Goal: Task Accomplishment & Management: Use online tool/utility

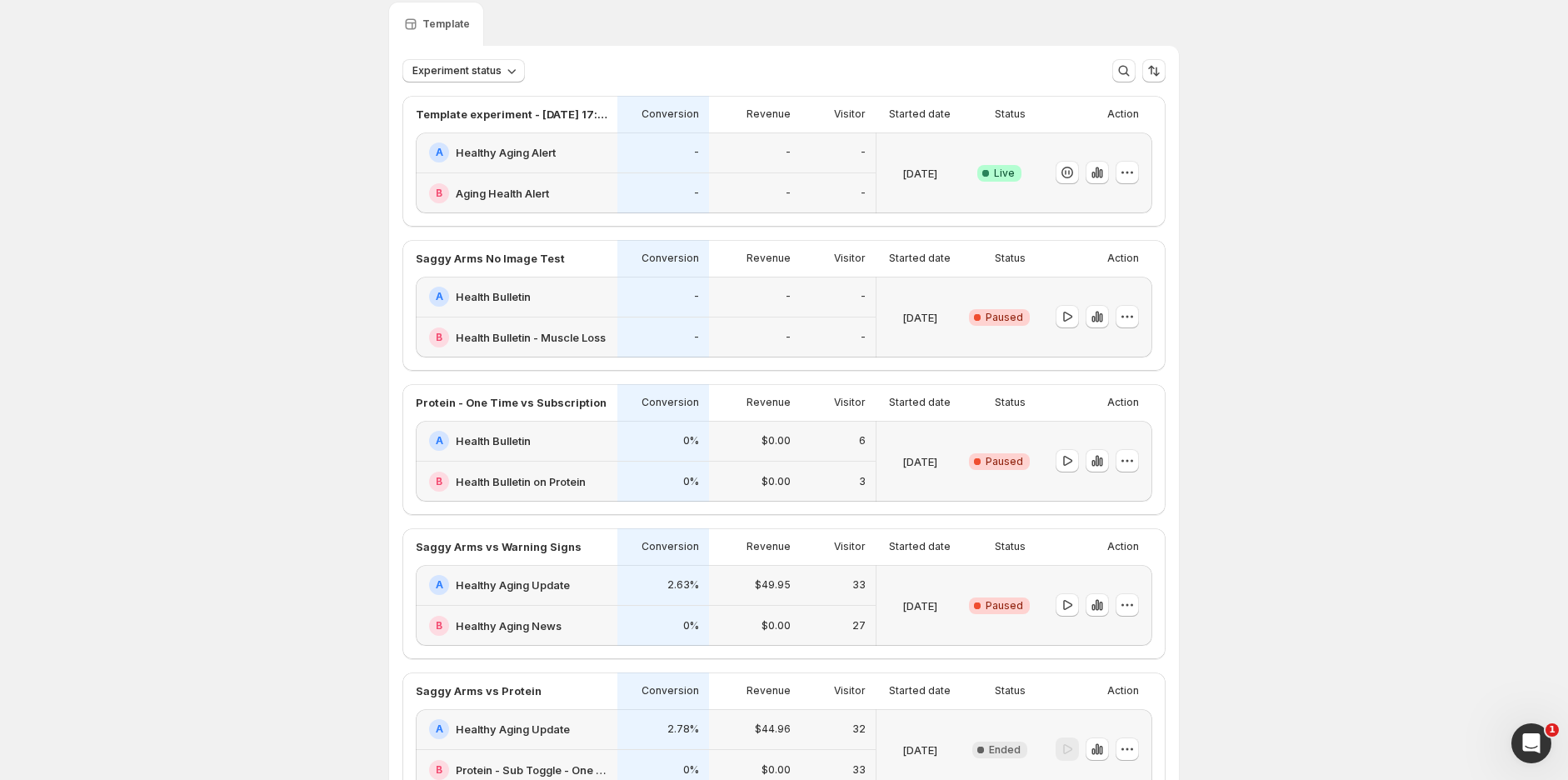
scroll to position [93, 0]
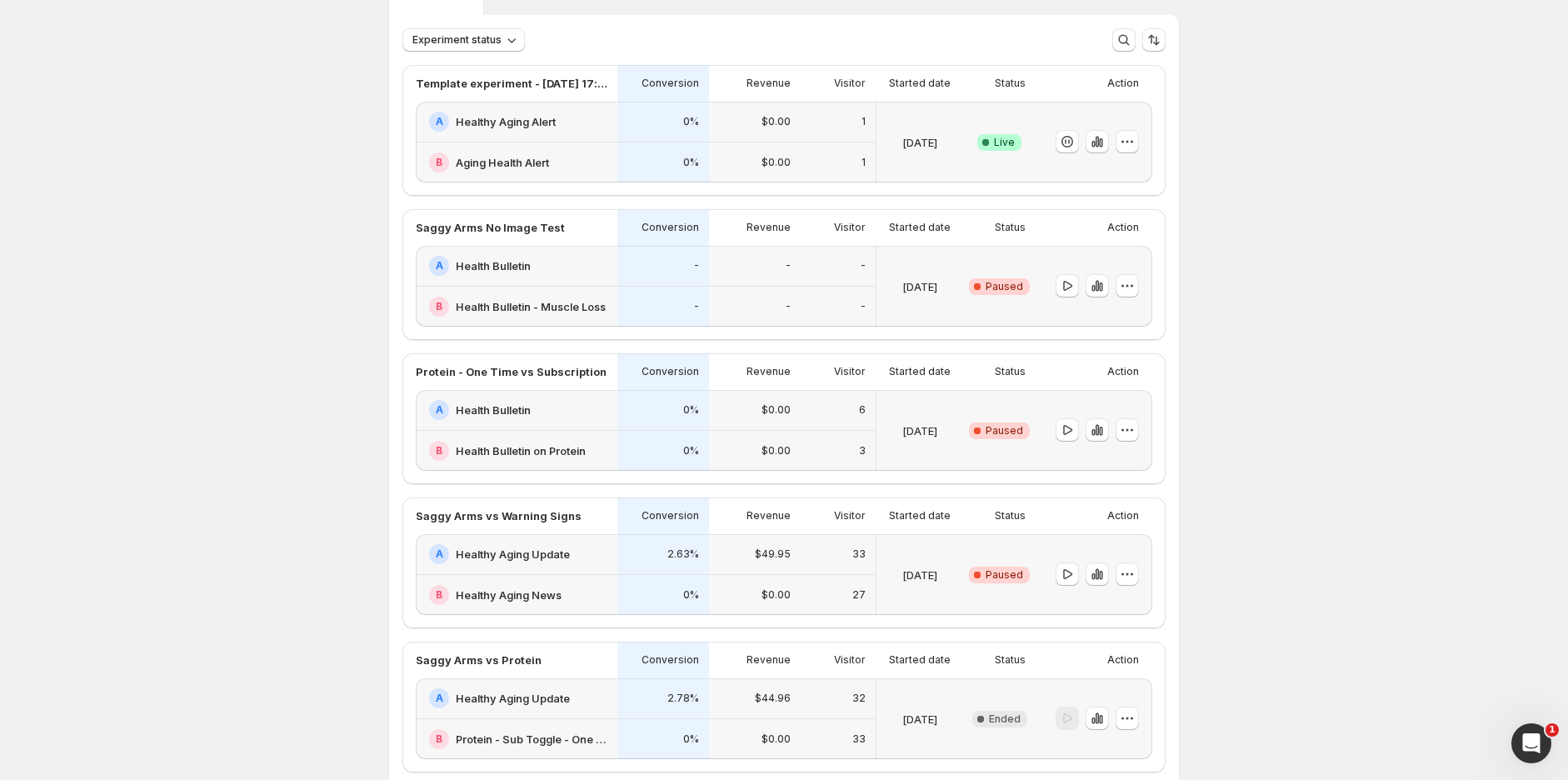
click at [709, 132] on div "0%" at bounding box center [663, 121] width 92 height 41
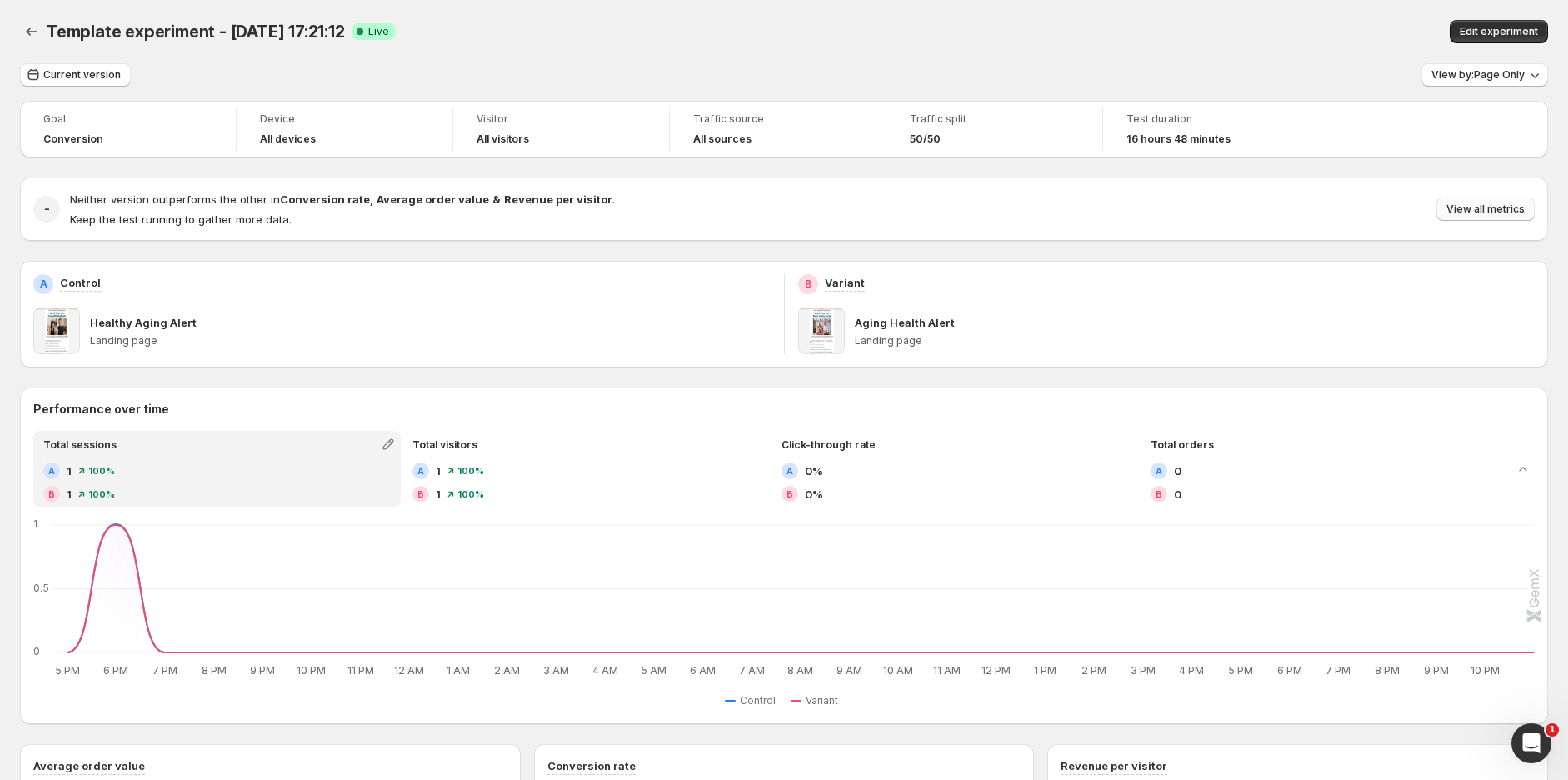
click at [1481, 204] on span "View all metrics" at bounding box center [1486, 208] width 78 height 13
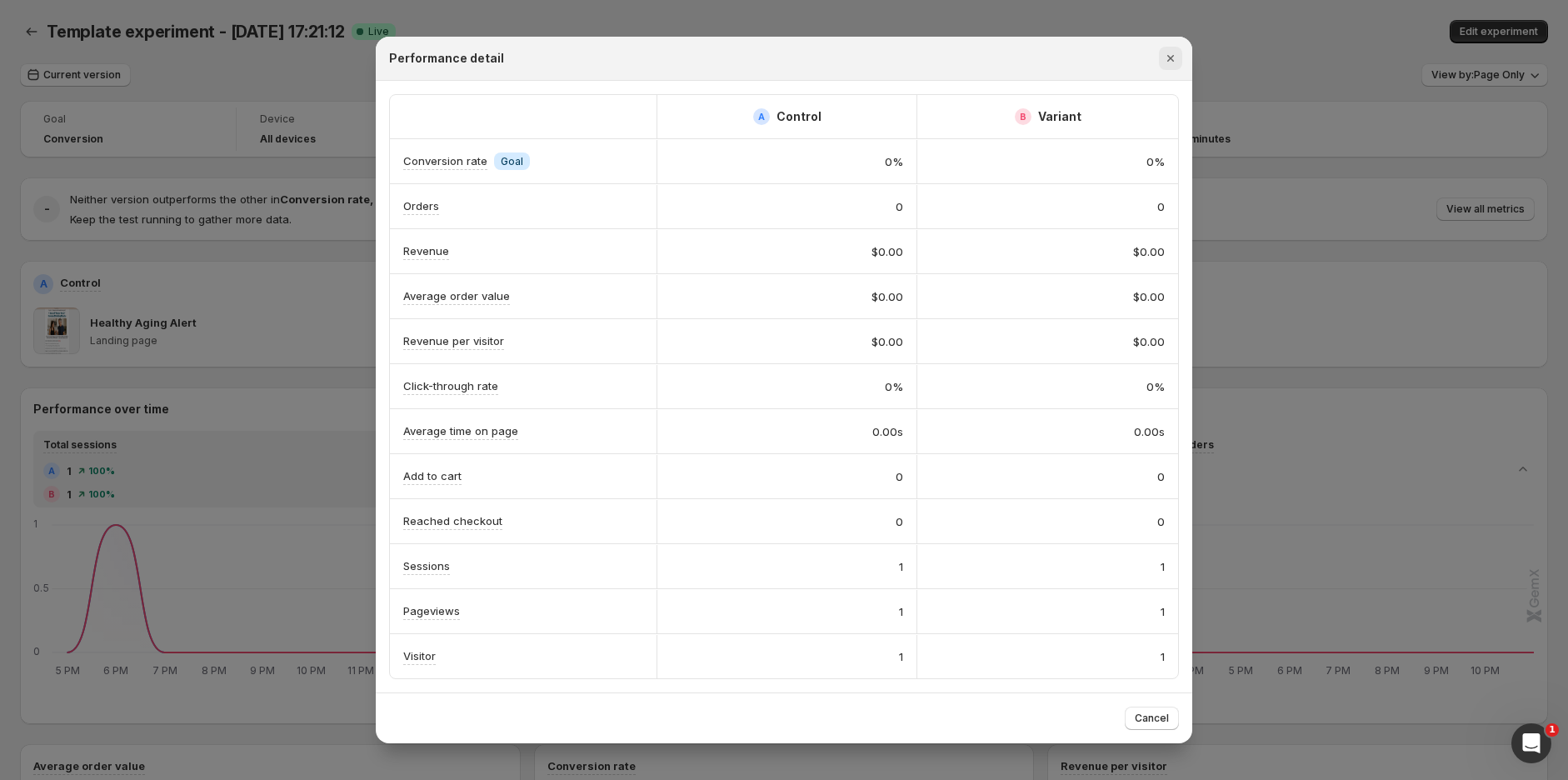
click at [1168, 61] on icon "Close" at bounding box center [1170, 58] width 16 height 16
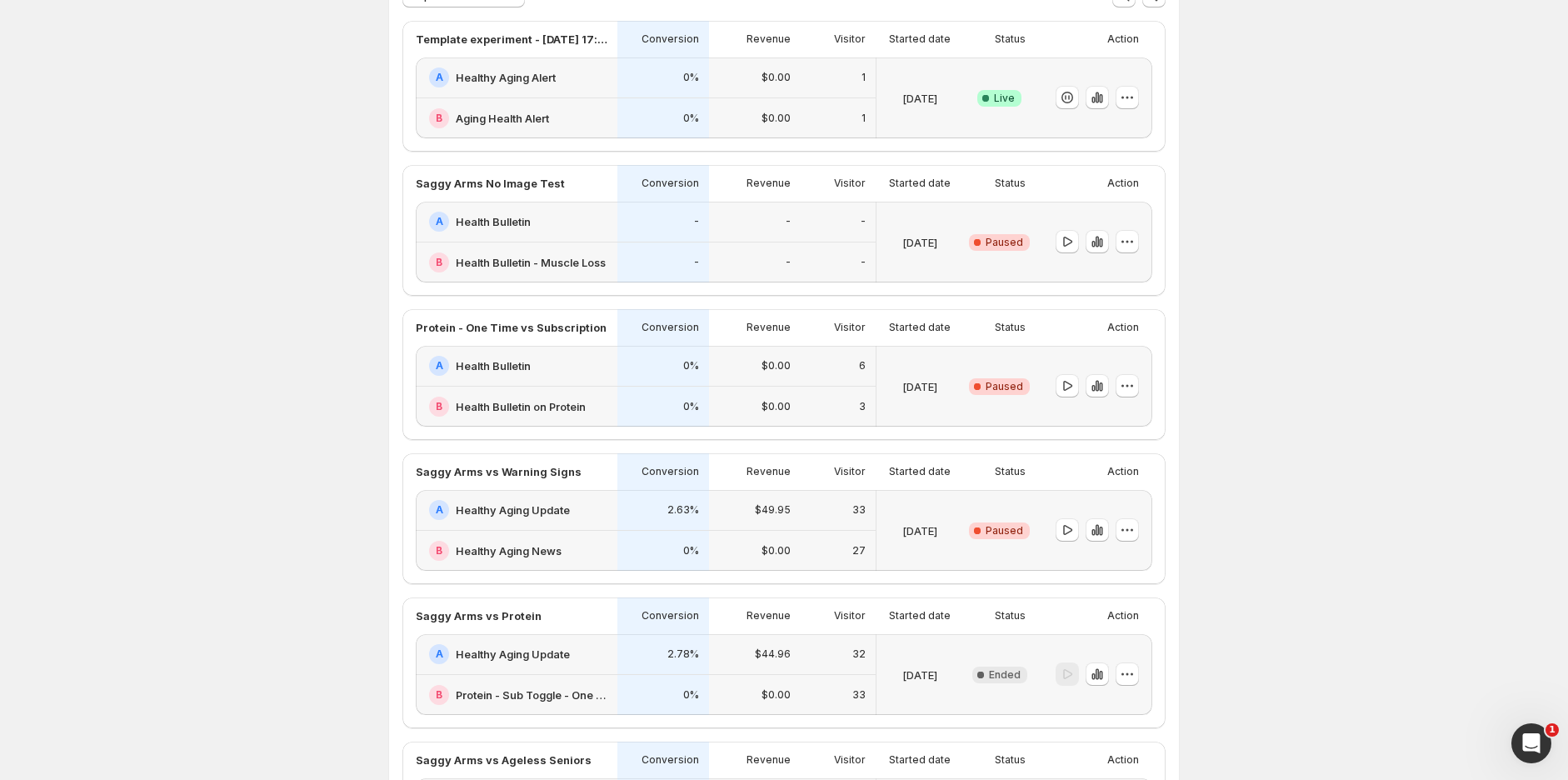
scroll to position [93, 0]
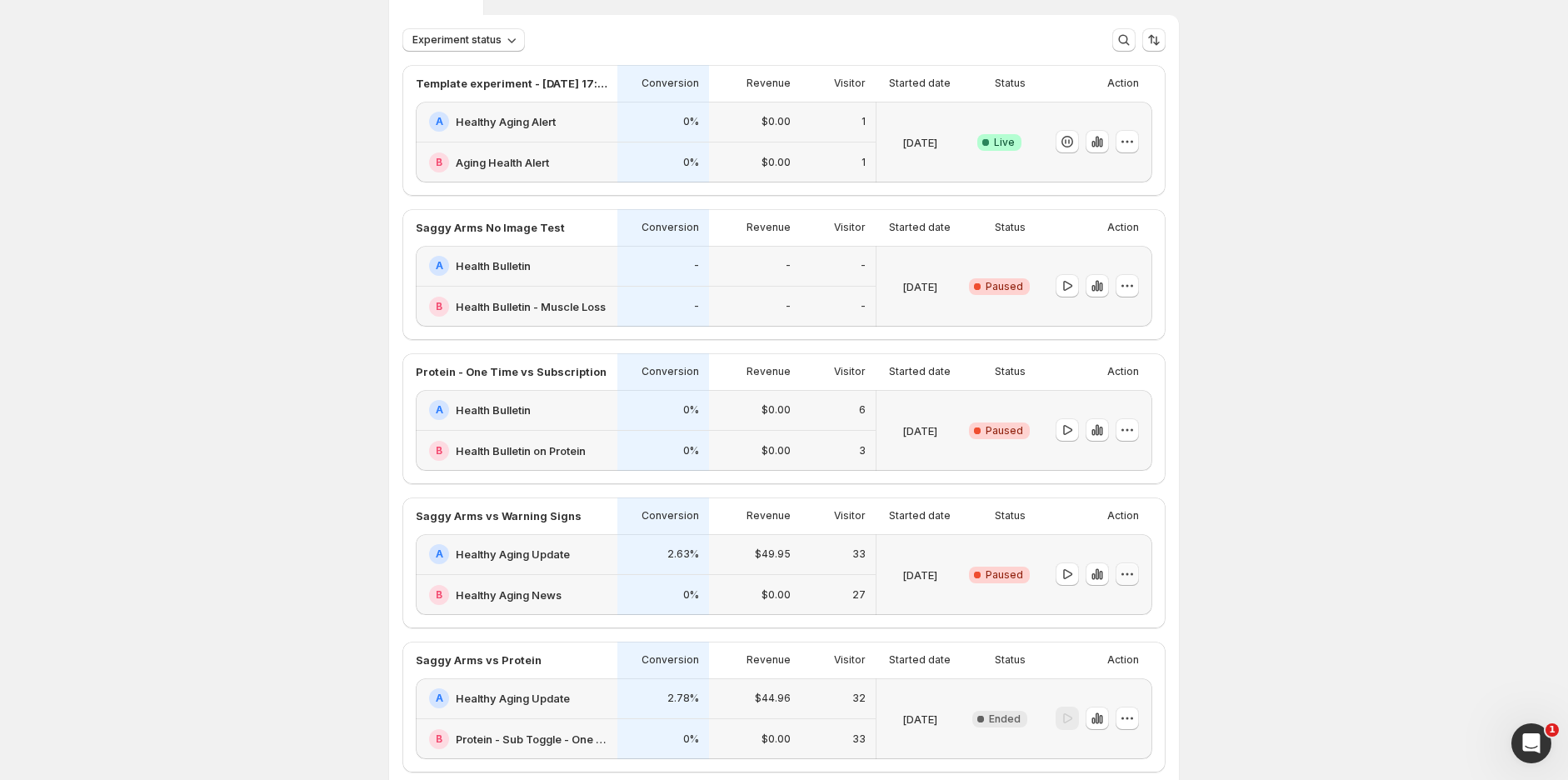
click at [1129, 574] on icon "button" at bounding box center [1127, 574] width 3 height 3
click at [1135, 666] on span "End experiment" at bounding box center [1142, 664] width 81 height 13
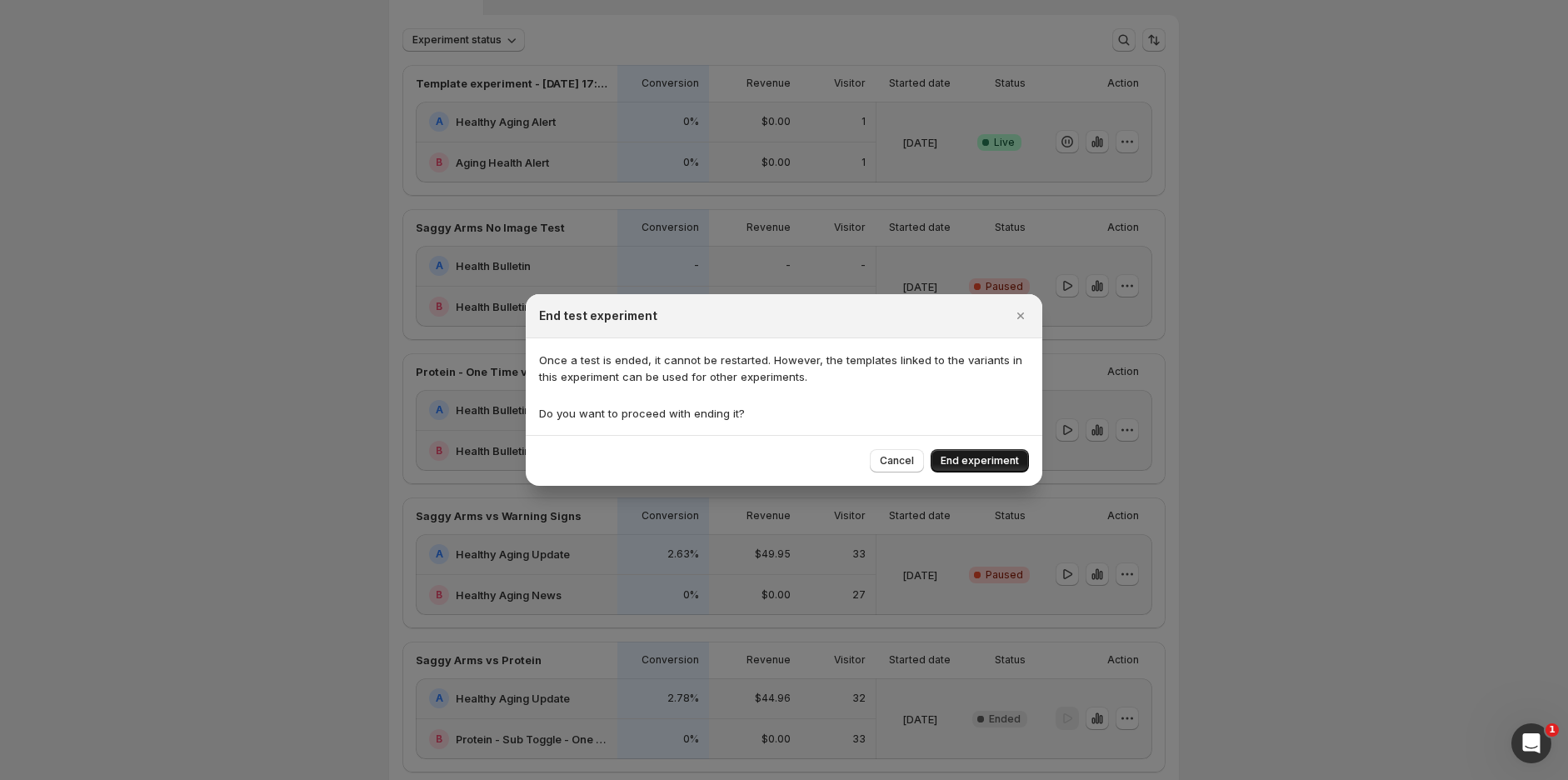
click at [978, 457] on span "End experiment" at bounding box center [980, 460] width 78 height 13
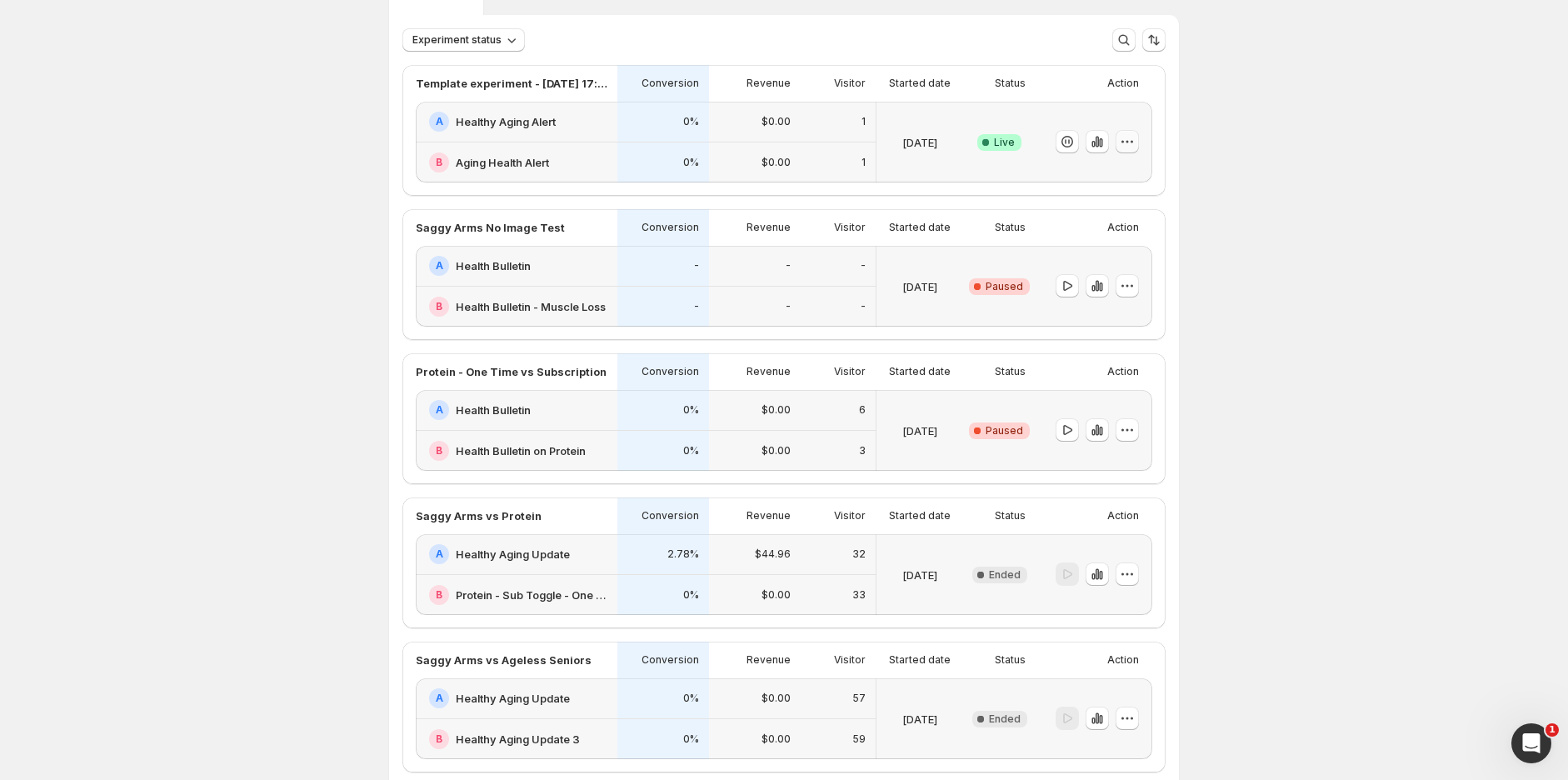
click at [1128, 138] on icon "button" at bounding box center [1126, 141] width 16 height 16
click at [1105, 233] on span "End experiment" at bounding box center [1100, 232] width 81 height 13
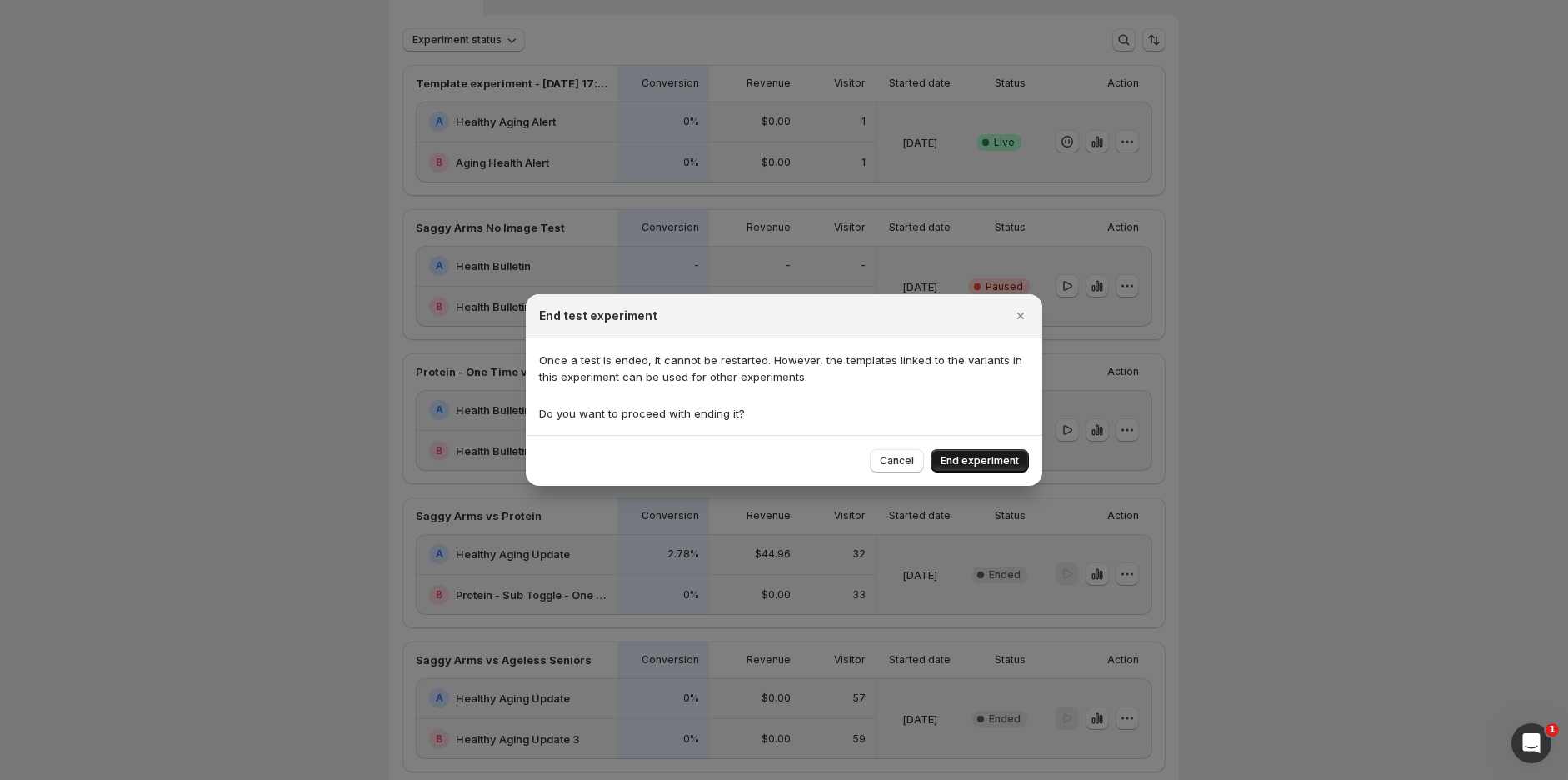
click at [992, 463] on span "End experiment" at bounding box center [980, 460] width 78 height 13
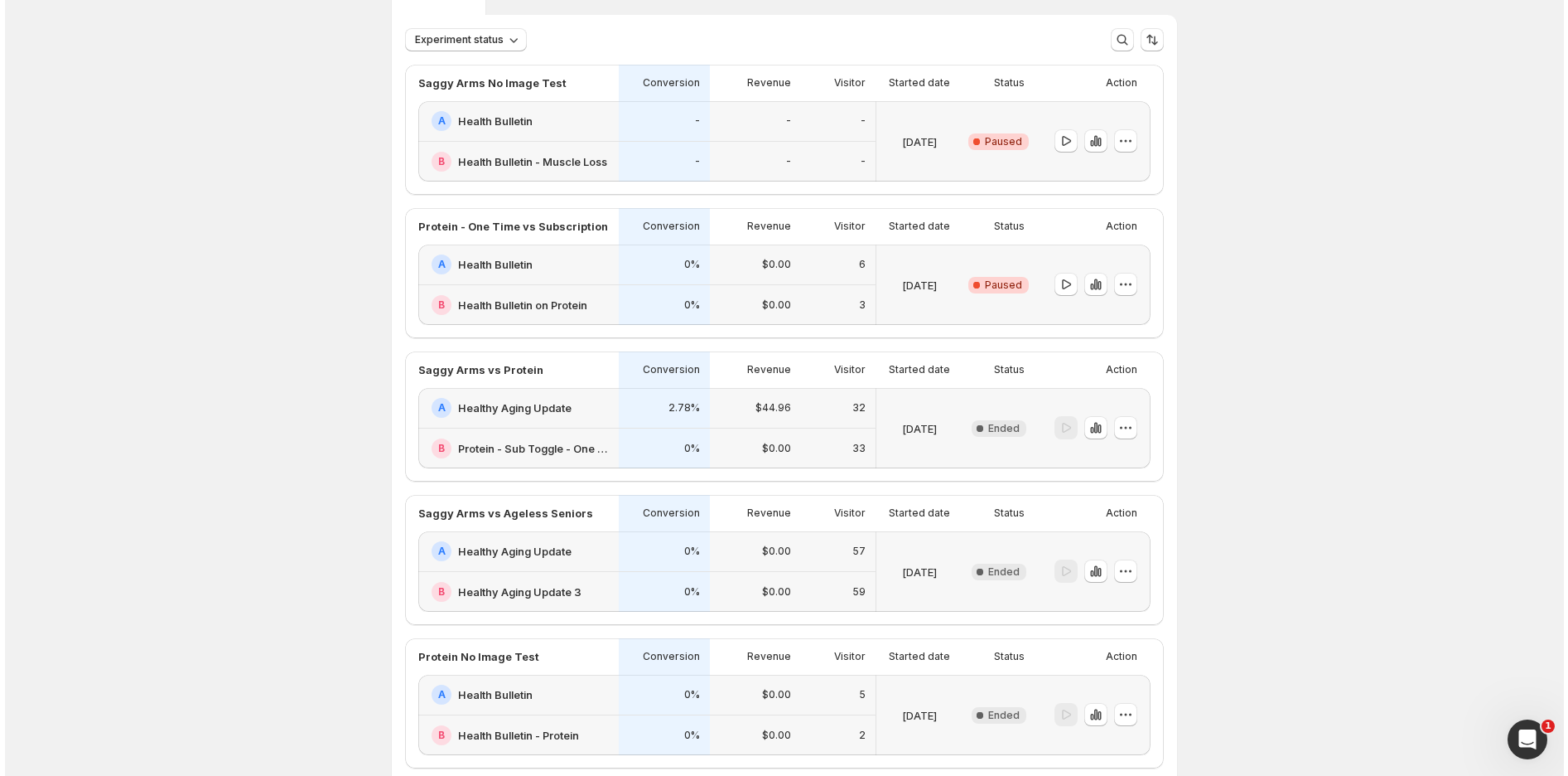
scroll to position [0, 0]
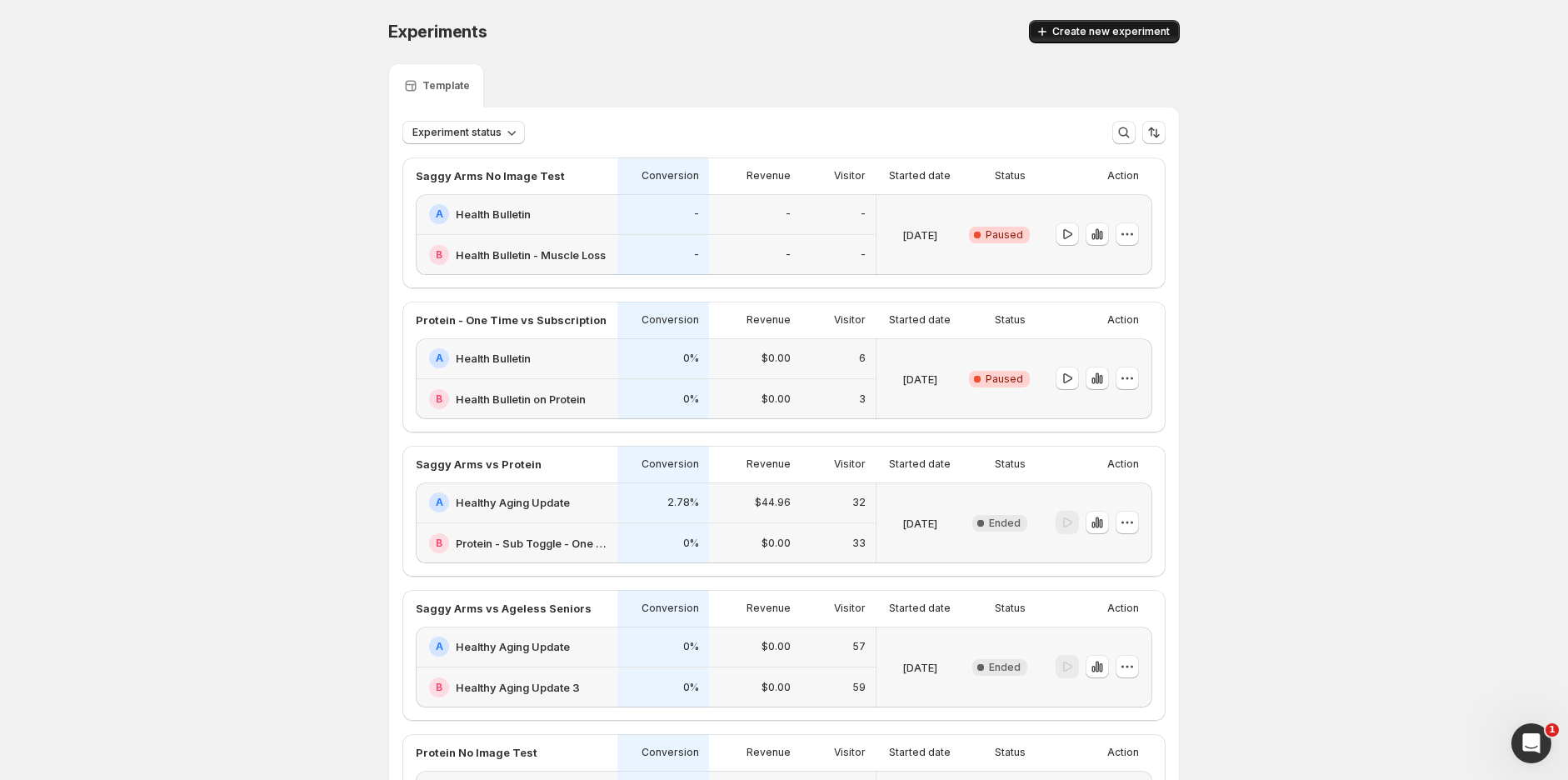
click at [1097, 36] on span "Create new experiment" at bounding box center [1110, 31] width 117 height 13
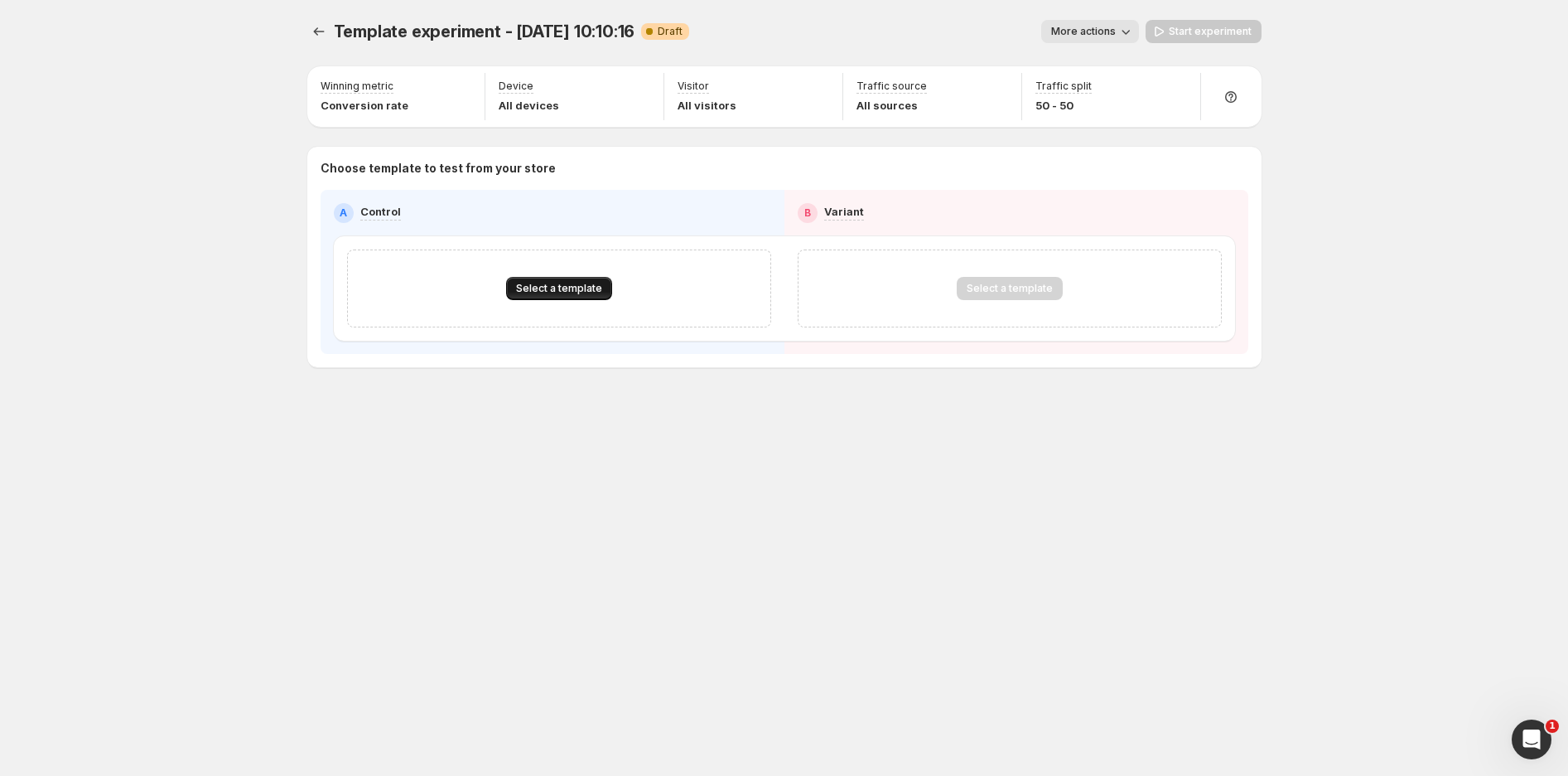
click at [576, 286] on span "Select a template" at bounding box center [559, 287] width 86 height 13
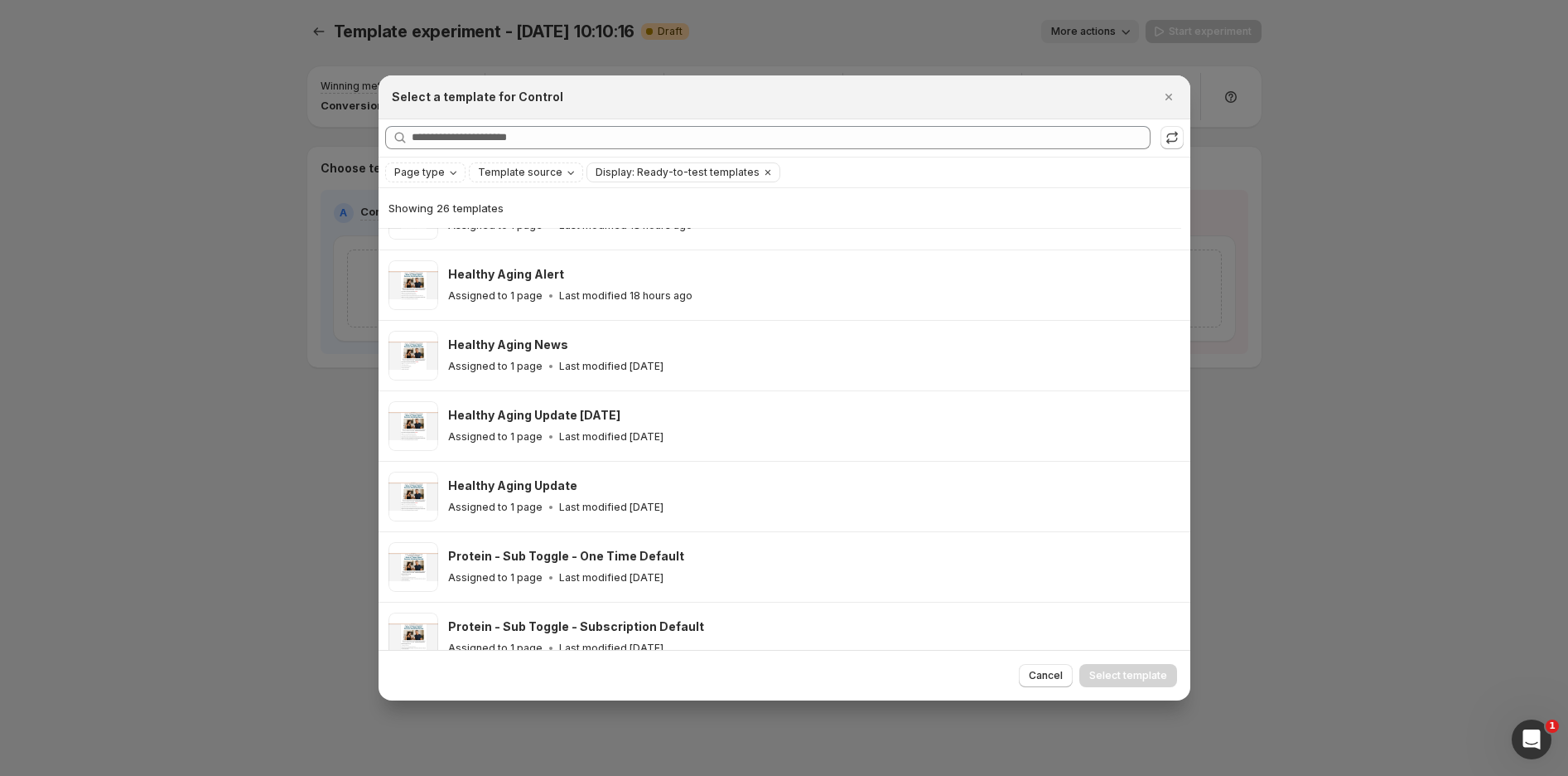
scroll to position [407, 0]
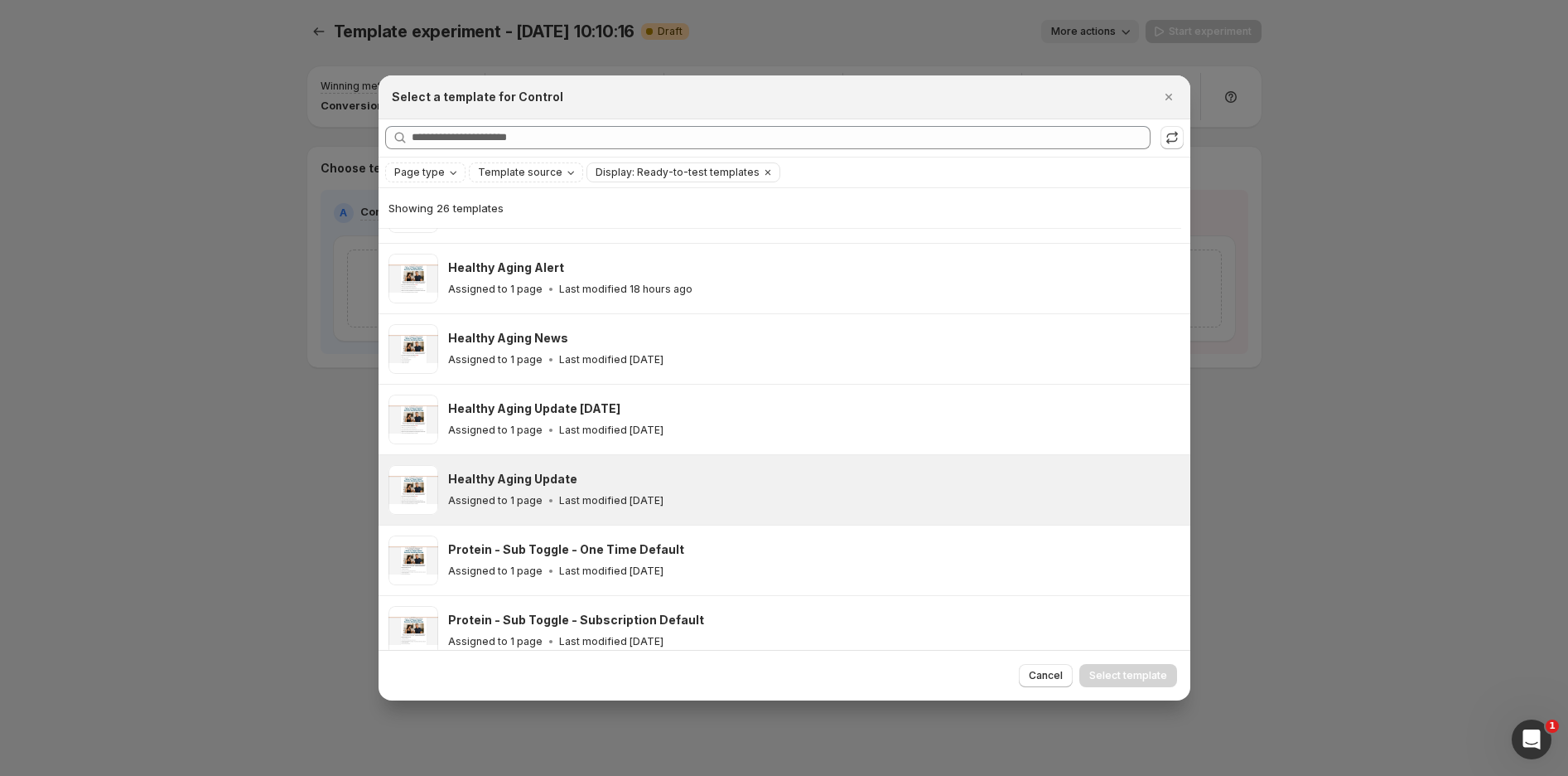
click at [574, 476] on div "Healthy Aging Update" at bounding box center [811, 478] width 727 height 16
click at [1124, 674] on span "Select template" at bounding box center [1128, 675] width 78 height 13
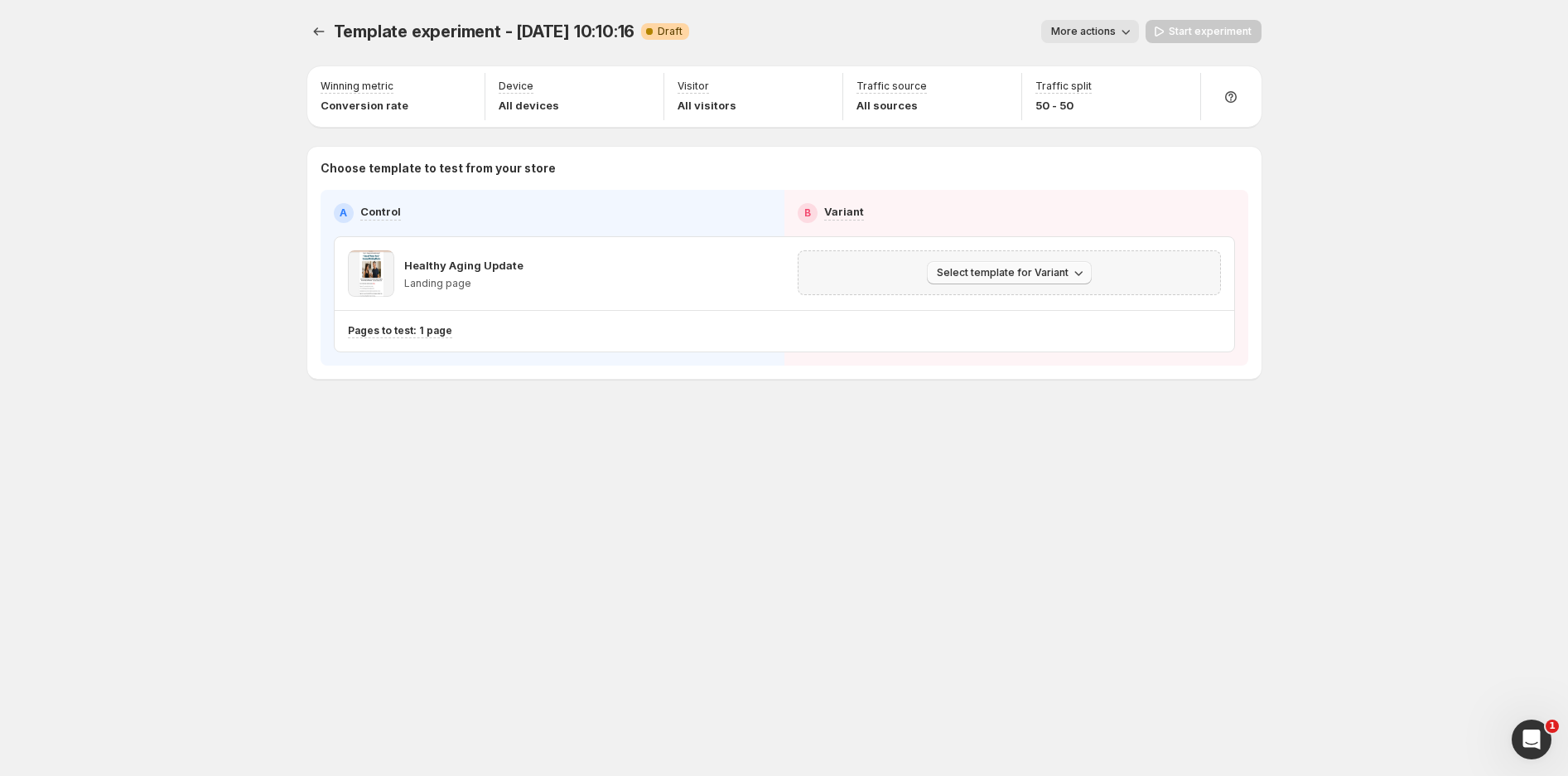
click at [1000, 278] on span "Select template for Variant" at bounding box center [1003, 272] width 132 height 13
click at [1003, 307] on span "Select an existing template" at bounding box center [997, 306] width 140 height 13
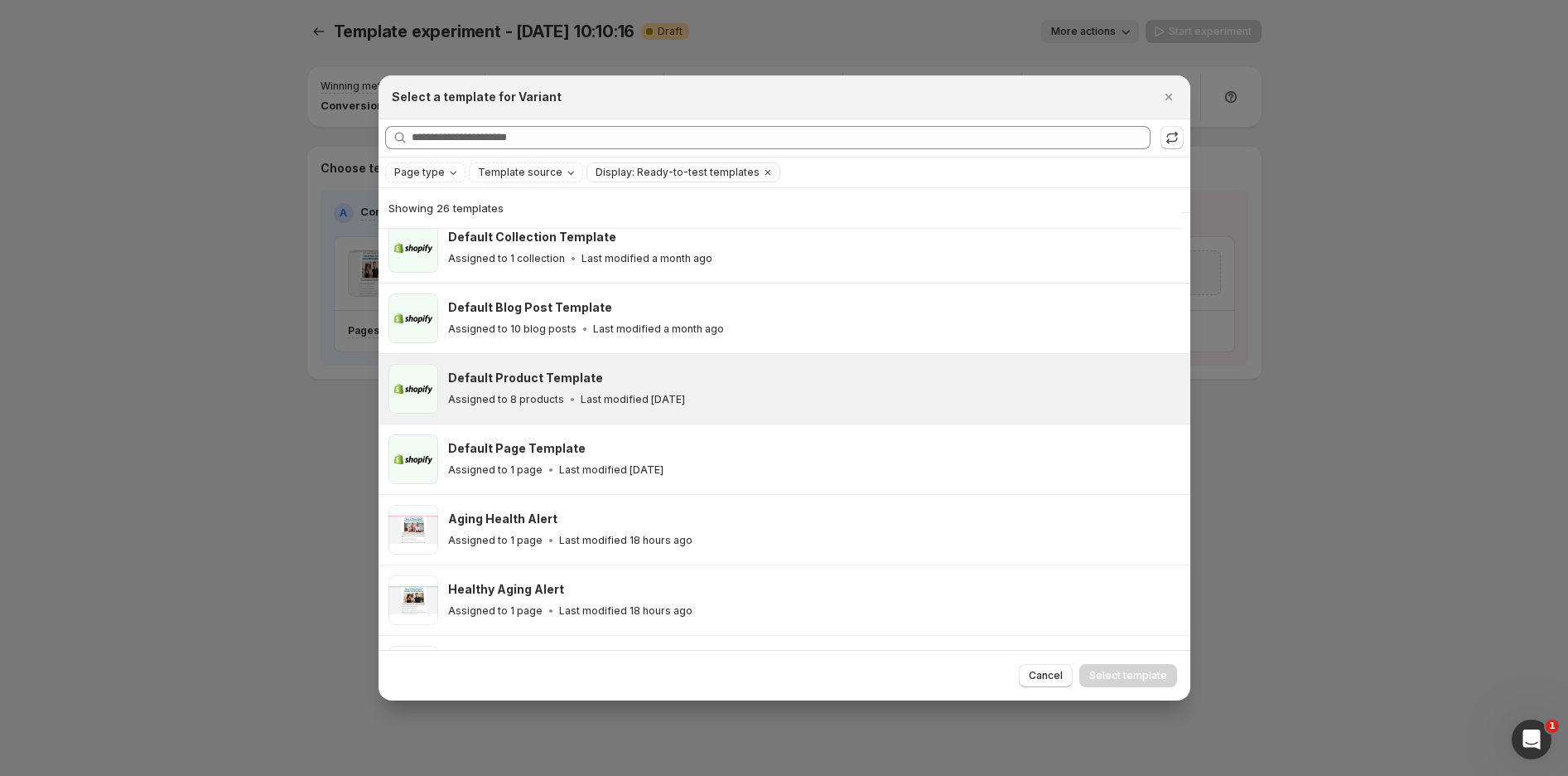
scroll to position [131, 0]
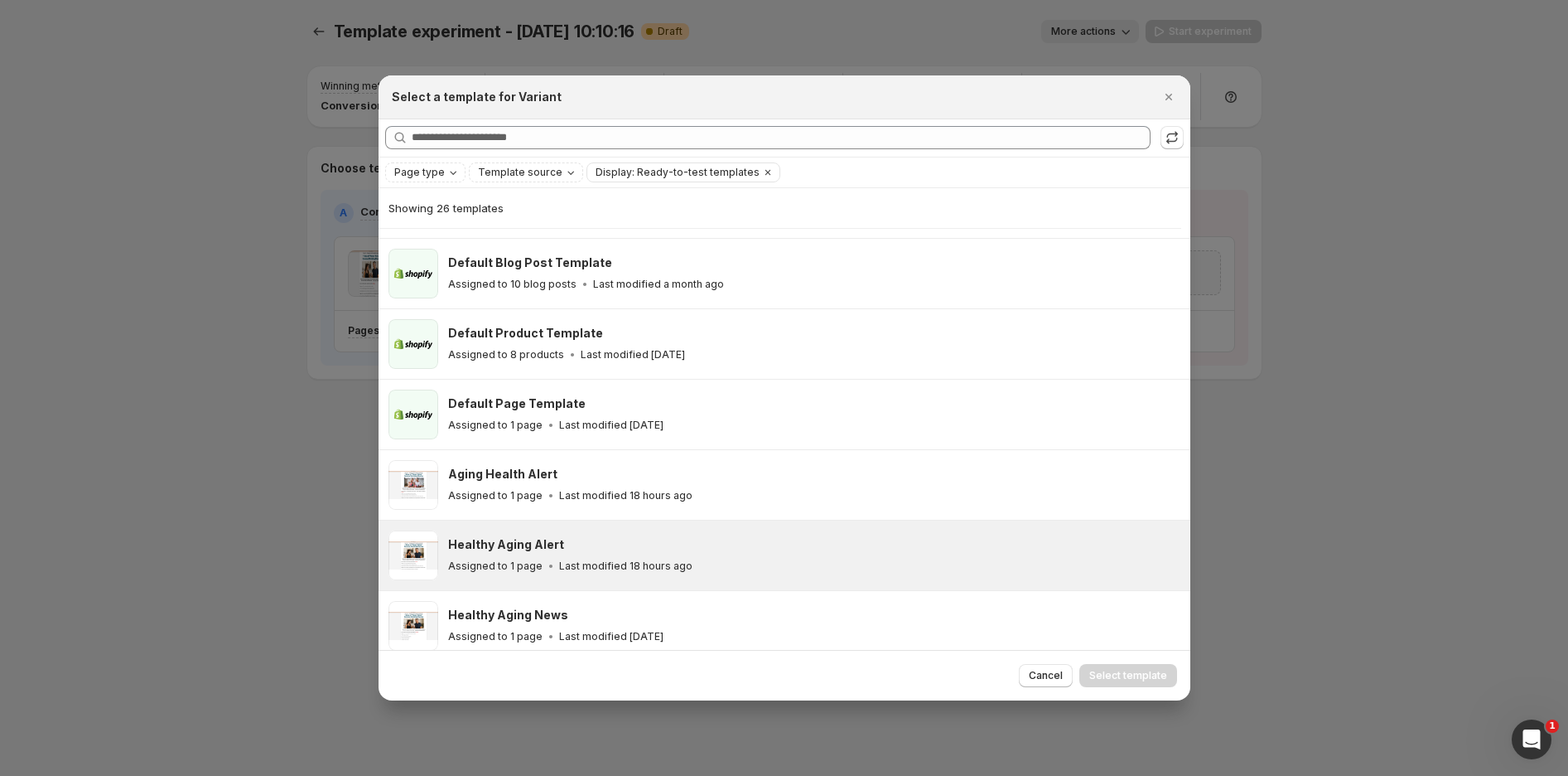
click at [665, 563] on p "Last modified 18 hours ago" at bounding box center [626, 565] width 134 height 13
click at [1128, 673] on span "Select template" at bounding box center [1128, 675] width 78 height 13
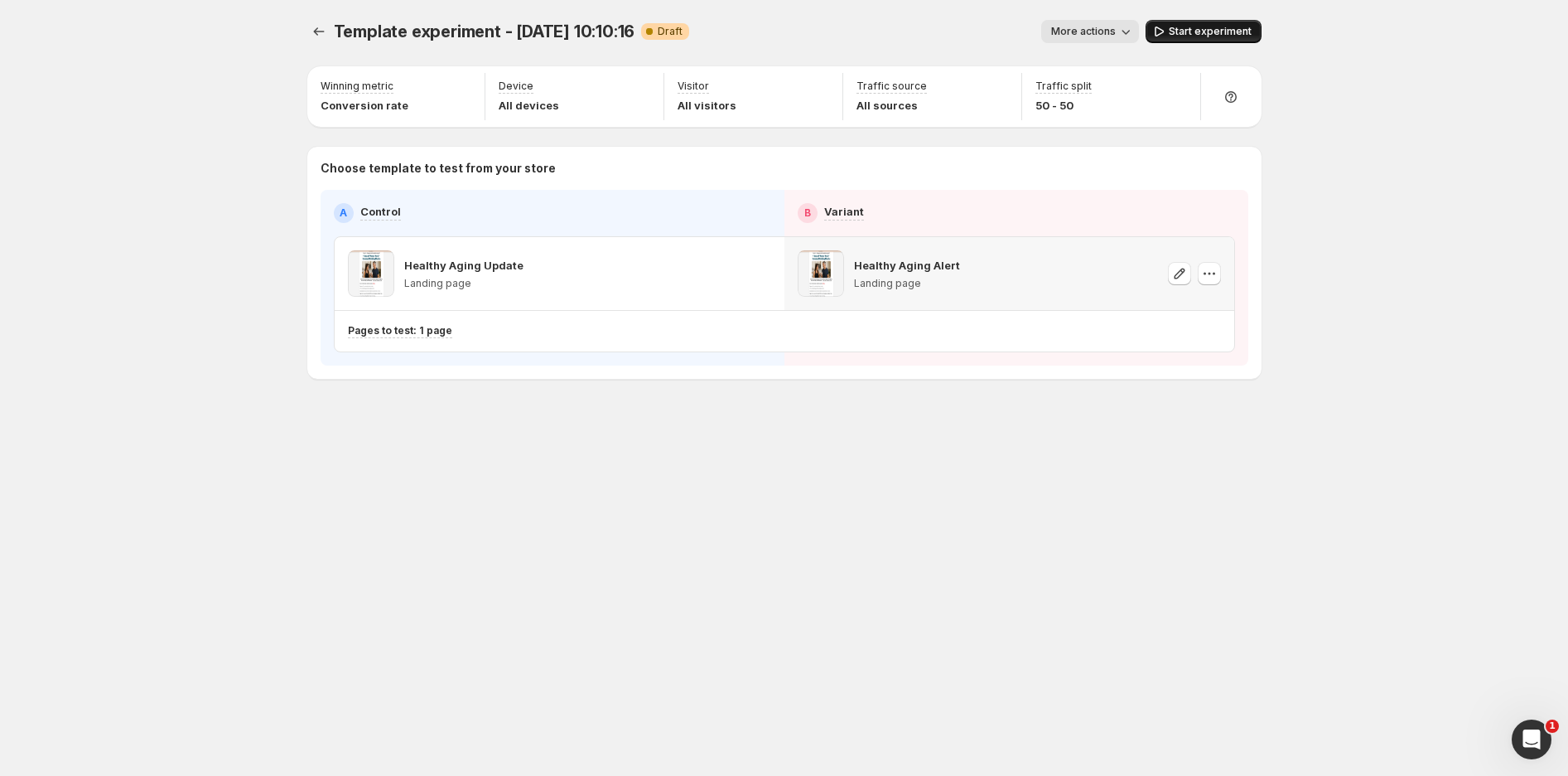
click at [1210, 31] on span "Start experiment" at bounding box center [1211, 31] width 83 height 13
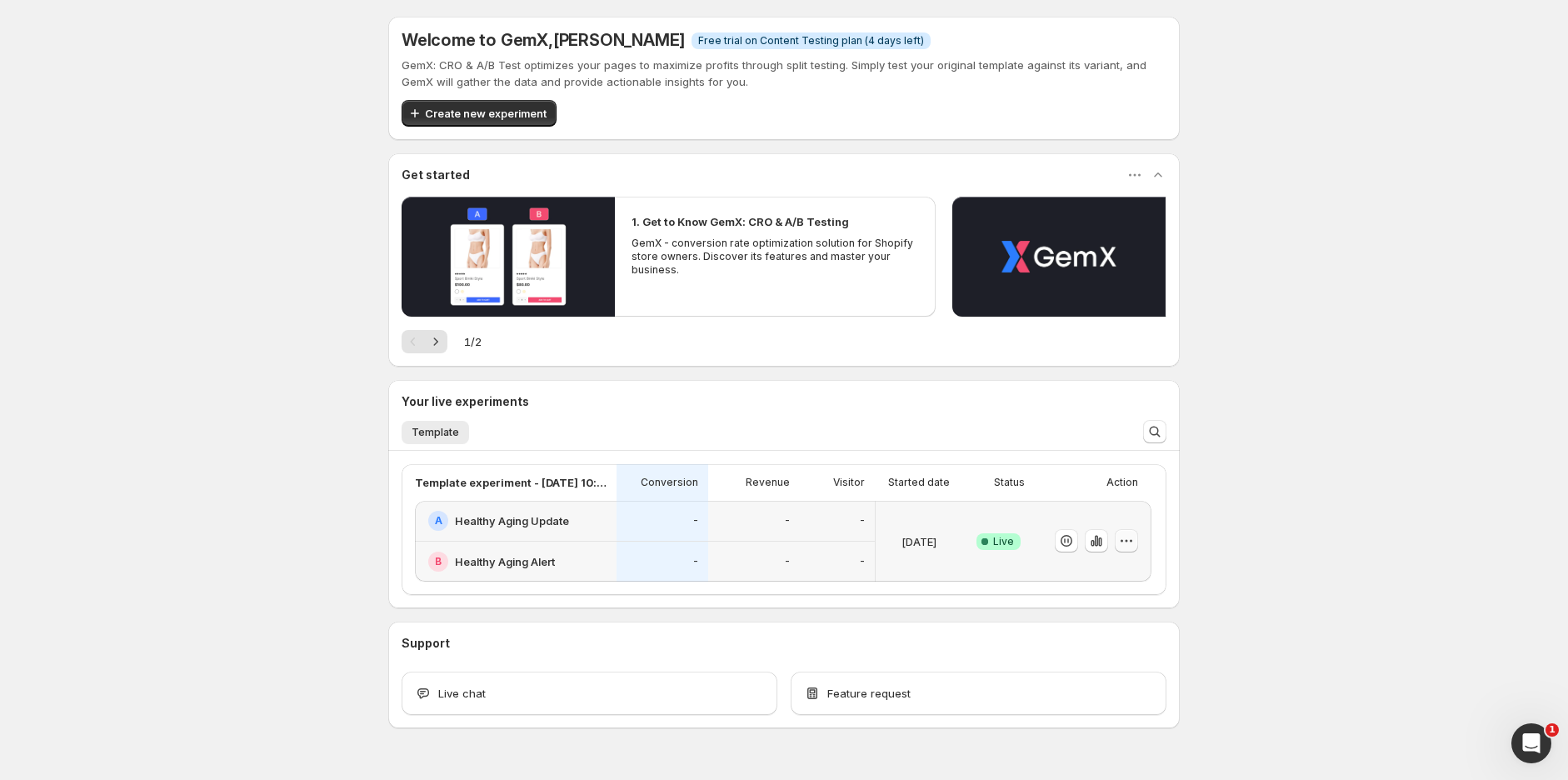
click at [1128, 546] on icon "button" at bounding box center [1125, 540] width 16 height 16
click at [1083, 570] on span "Edit" at bounding box center [1146, 574] width 174 height 16
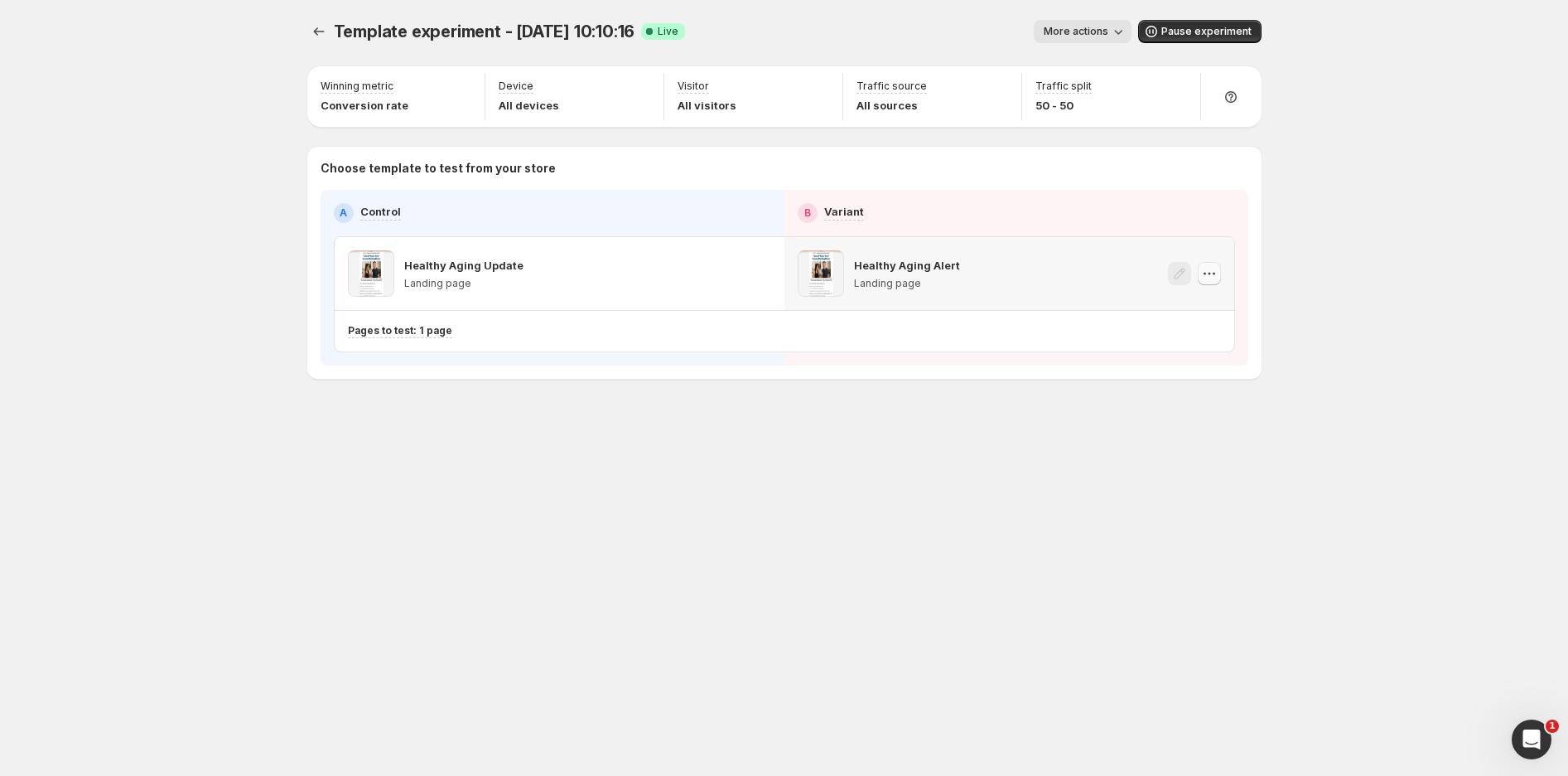
click at [1212, 274] on icon "button" at bounding box center [1209, 273] width 16 height 16
click at [963, 262] on div "Healthy Aging Alert Landing page" at bounding box center [1009, 274] width 424 height 47
click at [1120, 29] on icon "button" at bounding box center [1118, 31] width 16 height 16
click at [1442, 156] on div "Template experiment - Aug 16, 10:10:16. This page is ready Template experiment …" at bounding box center [784, 388] width 1568 height 776
click at [1226, 31] on span "Pause experiment" at bounding box center [1206, 31] width 91 height 13
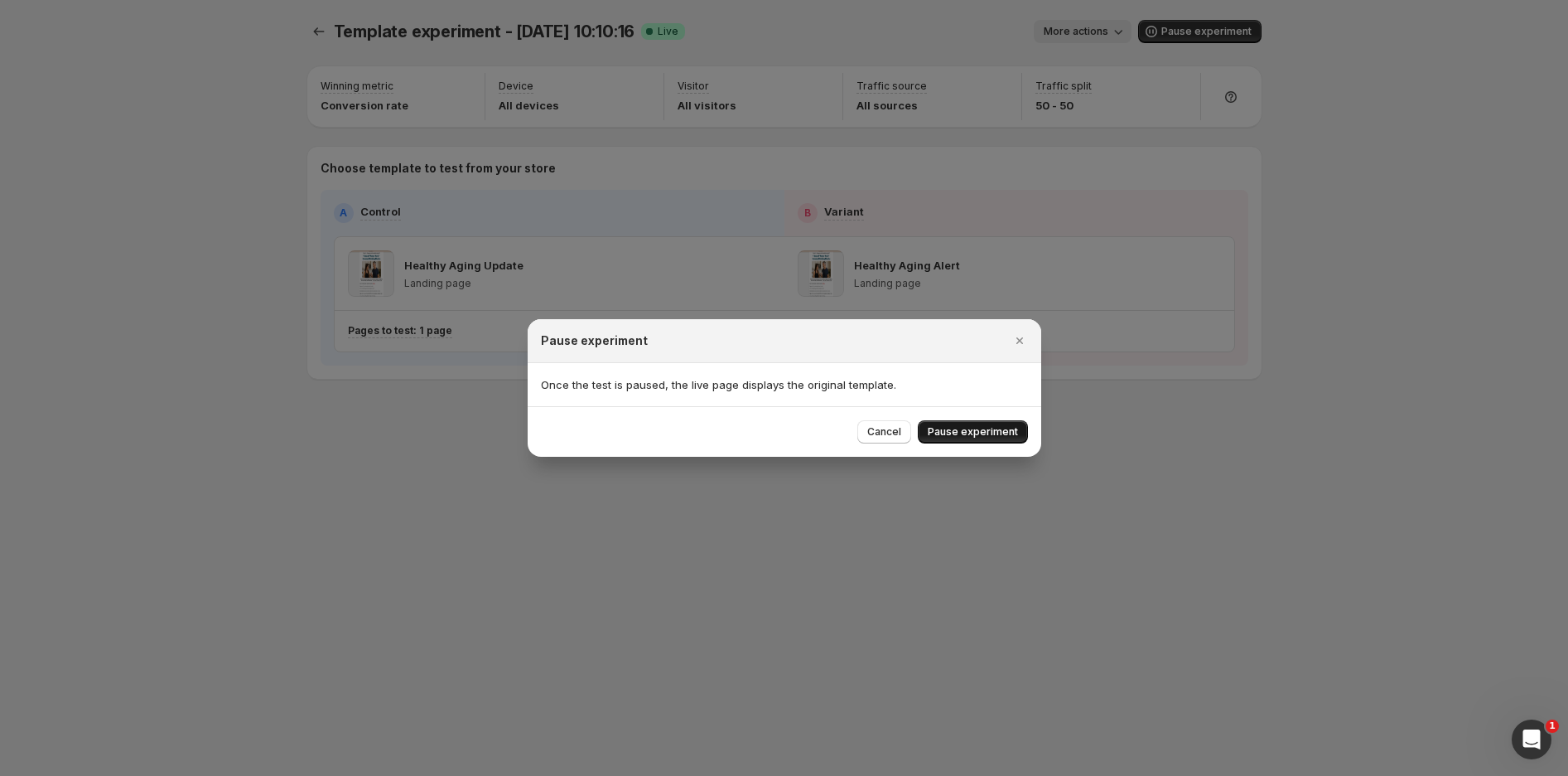
drag, startPoint x: 958, startPoint y: 450, endPoint x: 961, endPoint y: 440, distance: 10.4
click at [961, 440] on div "Cancel Pause experiment" at bounding box center [784, 431] width 513 height 51
click at [961, 432] on span "Pause experiment" at bounding box center [973, 431] width 91 height 13
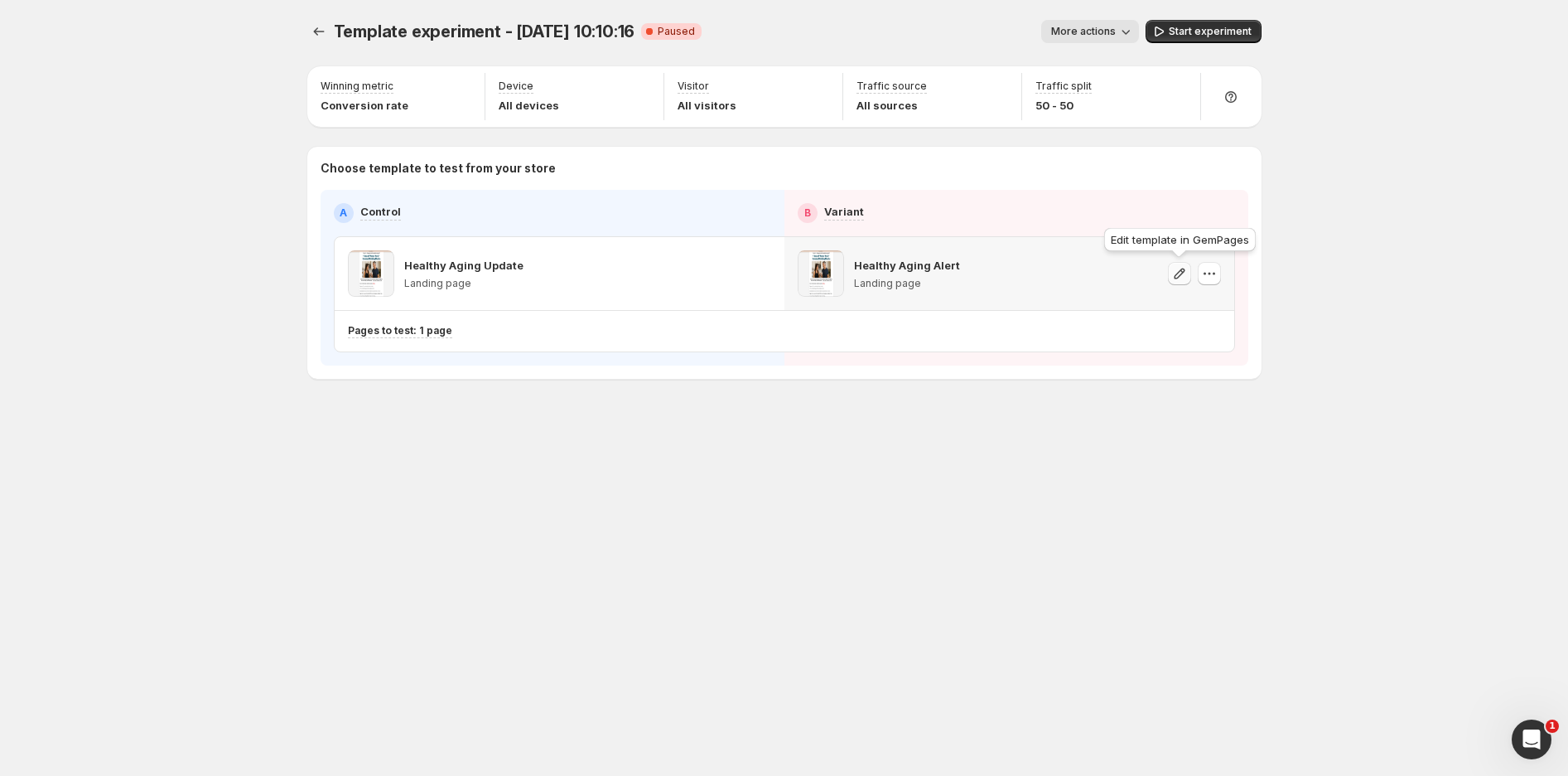
click at [1172, 272] on icon "button" at bounding box center [1179, 273] width 16 height 16
click at [760, 284] on button "button" at bounding box center [759, 273] width 23 height 23
click at [1212, 274] on icon "button" at bounding box center [1209, 273] width 16 height 16
click at [1212, 306] on span "Change template" at bounding box center [1212, 307] width 90 height 13
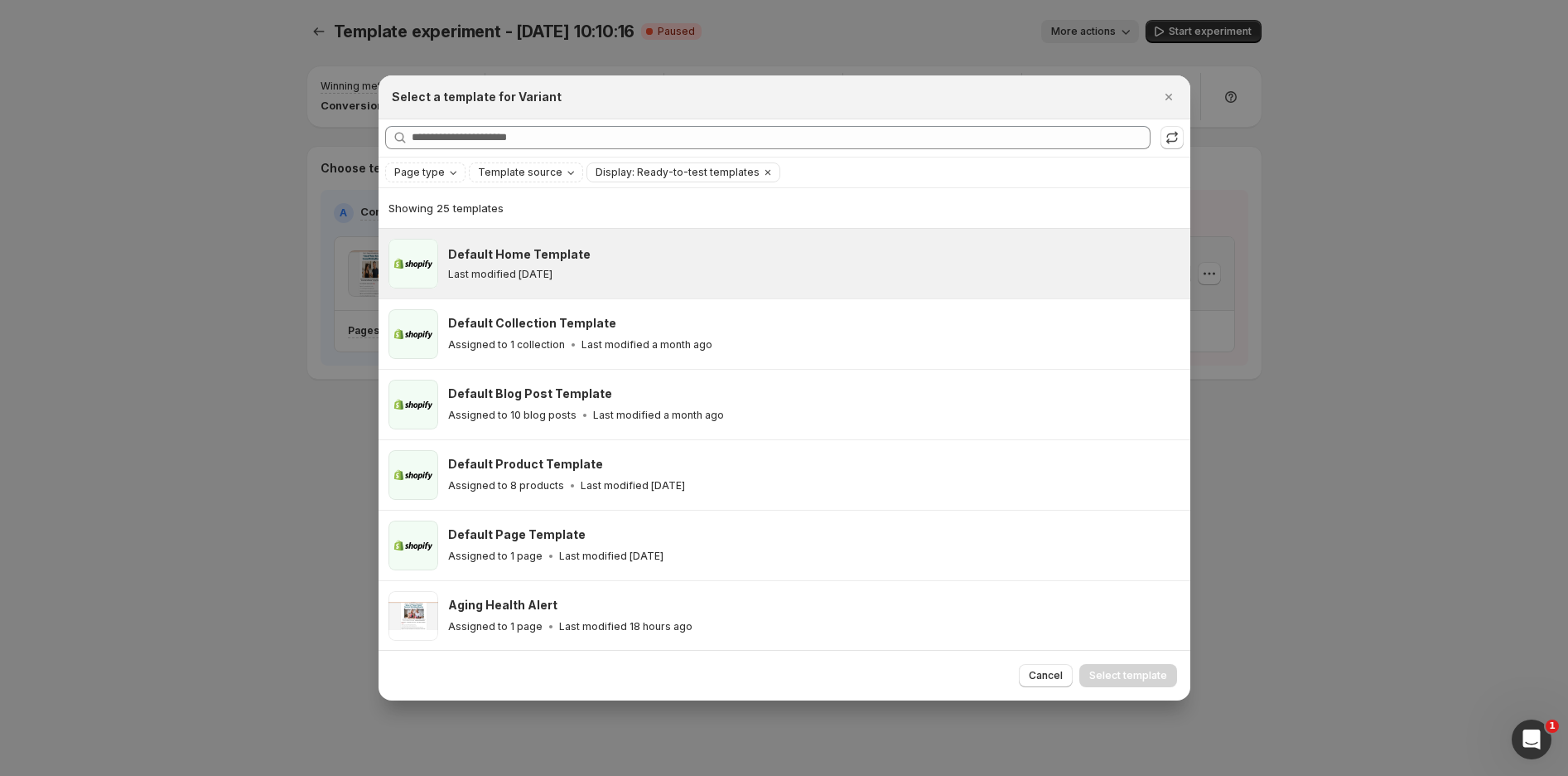
click at [568, 243] on div "Default Home Template Last modified 18 days ago" at bounding box center [814, 263] width 733 height 50
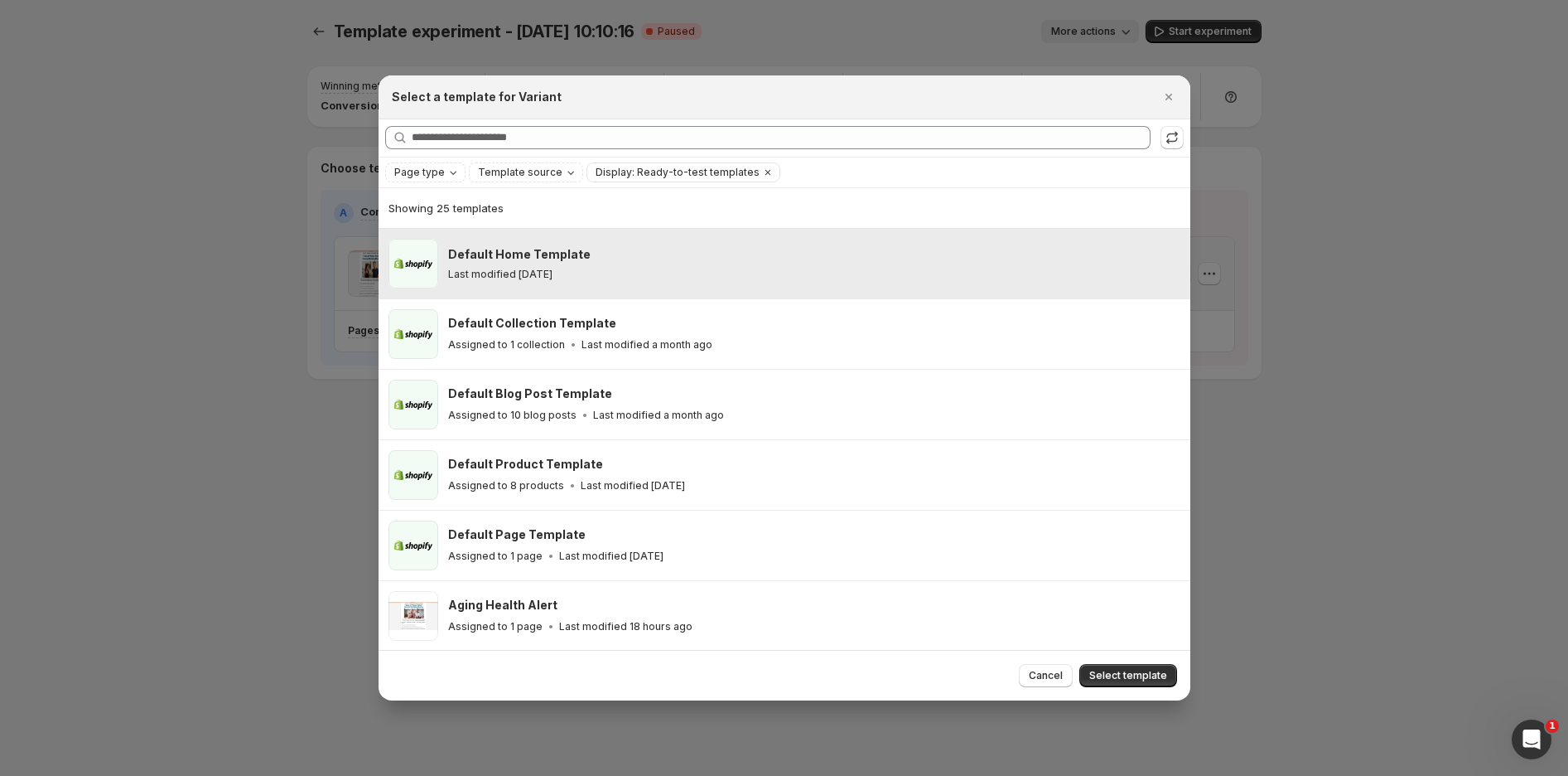
click at [551, 253] on h3 "Default Home Template" at bounding box center [519, 254] width 142 height 16
click at [574, 274] on div "Last modified [DATE]" at bounding box center [811, 274] width 727 height 13
click at [1142, 670] on button "Select template" at bounding box center [1128, 675] width 98 height 23
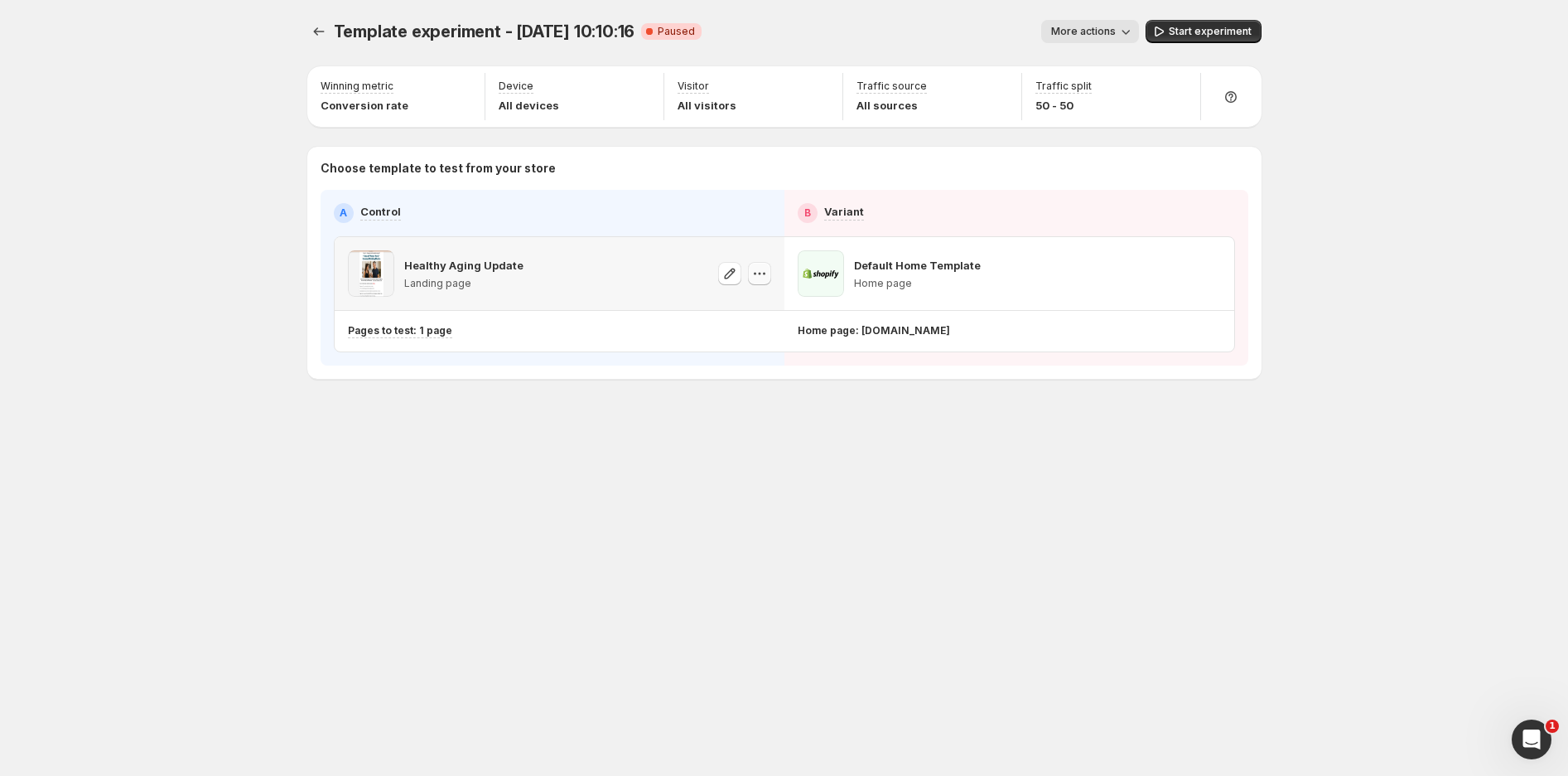
click at [758, 280] on icon "button" at bounding box center [759, 273] width 16 height 16
click at [760, 314] on span "Change template" at bounding box center [761, 307] width 90 height 13
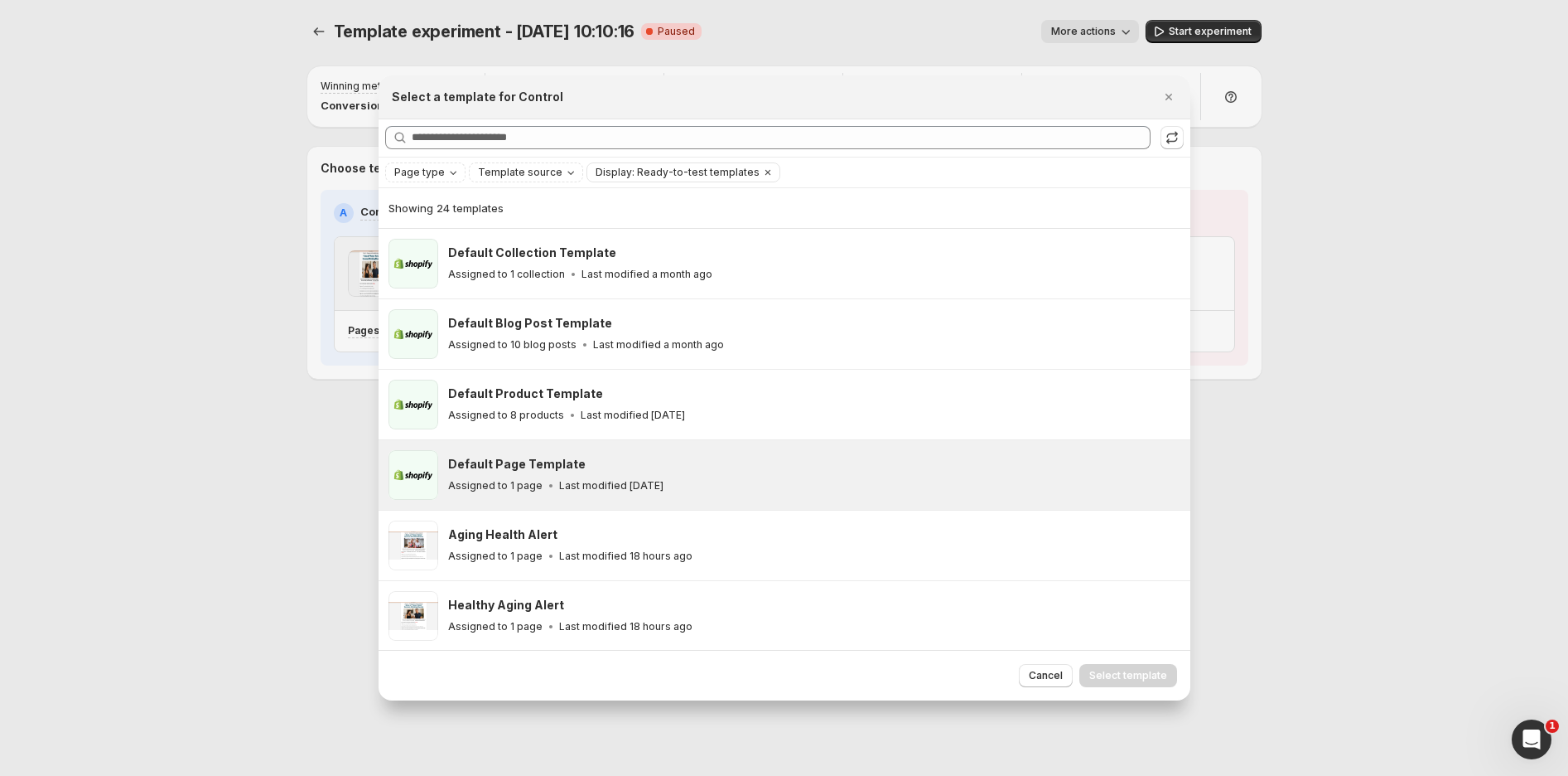
scroll to position [224, 0]
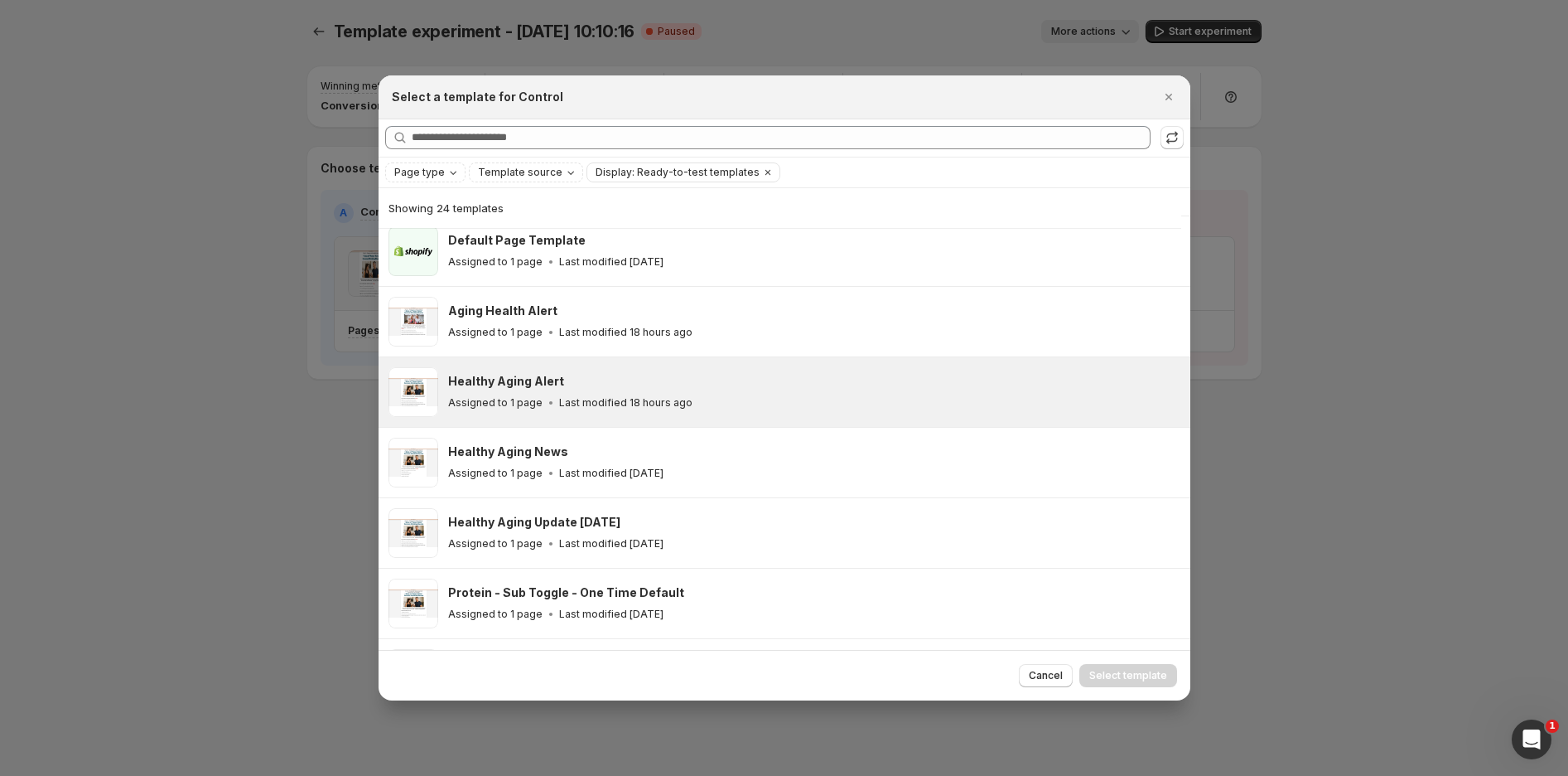
click at [585, 382] on div "Healthy Aging Alert" at bounding box center [811, 381] width 727 height 16
click at [1133, 676] on span "Select template" at bounding box center [1128, 675] width 78 height 13
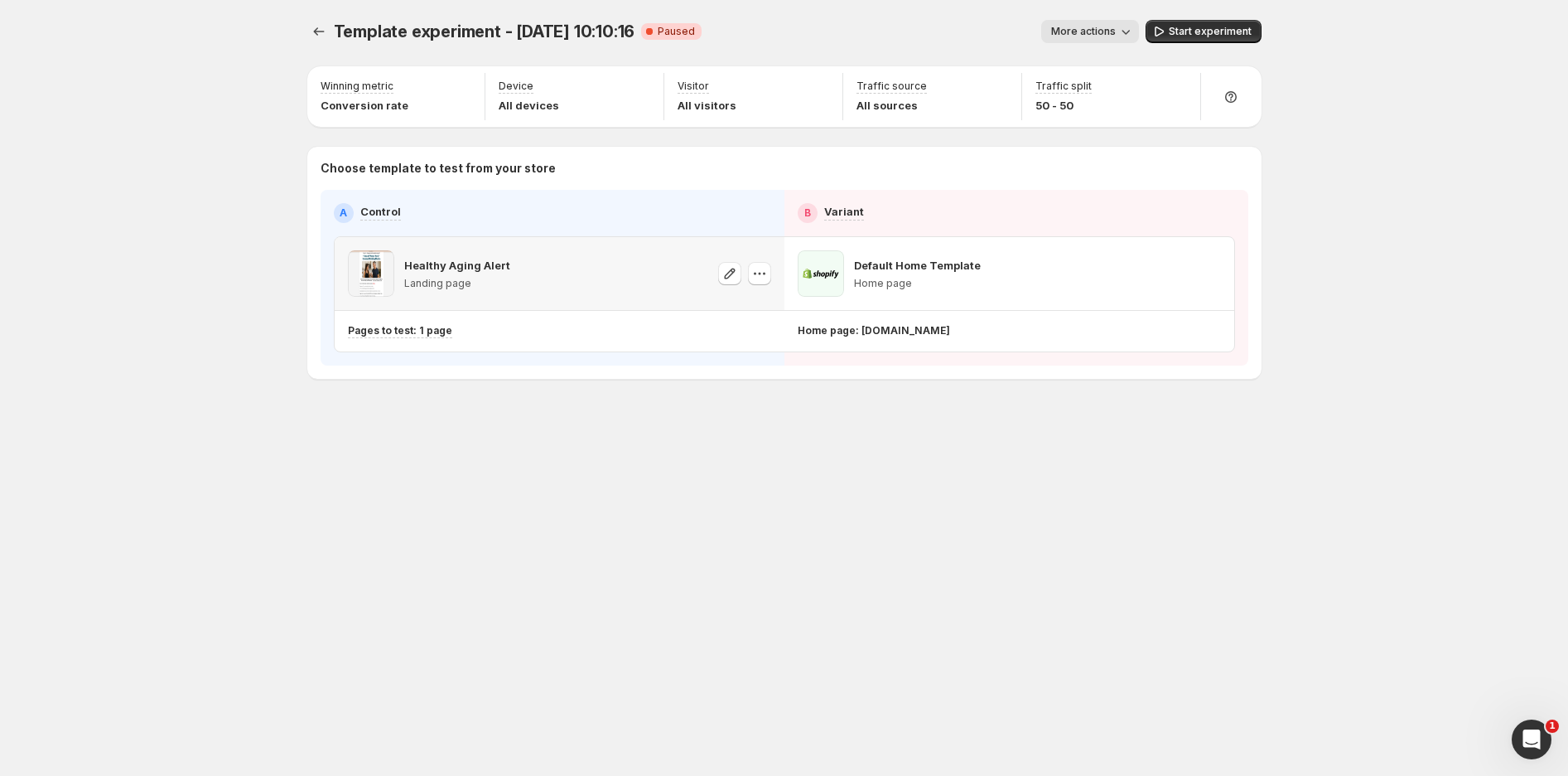
scroll to position [294, 0]
click at [1212, 274] on icon "button" at bounding box center [1209, 273] width 16 height 16
click at [1195, 301] on span "Change template" at bounding box center [1212, 307] width 90 height 13
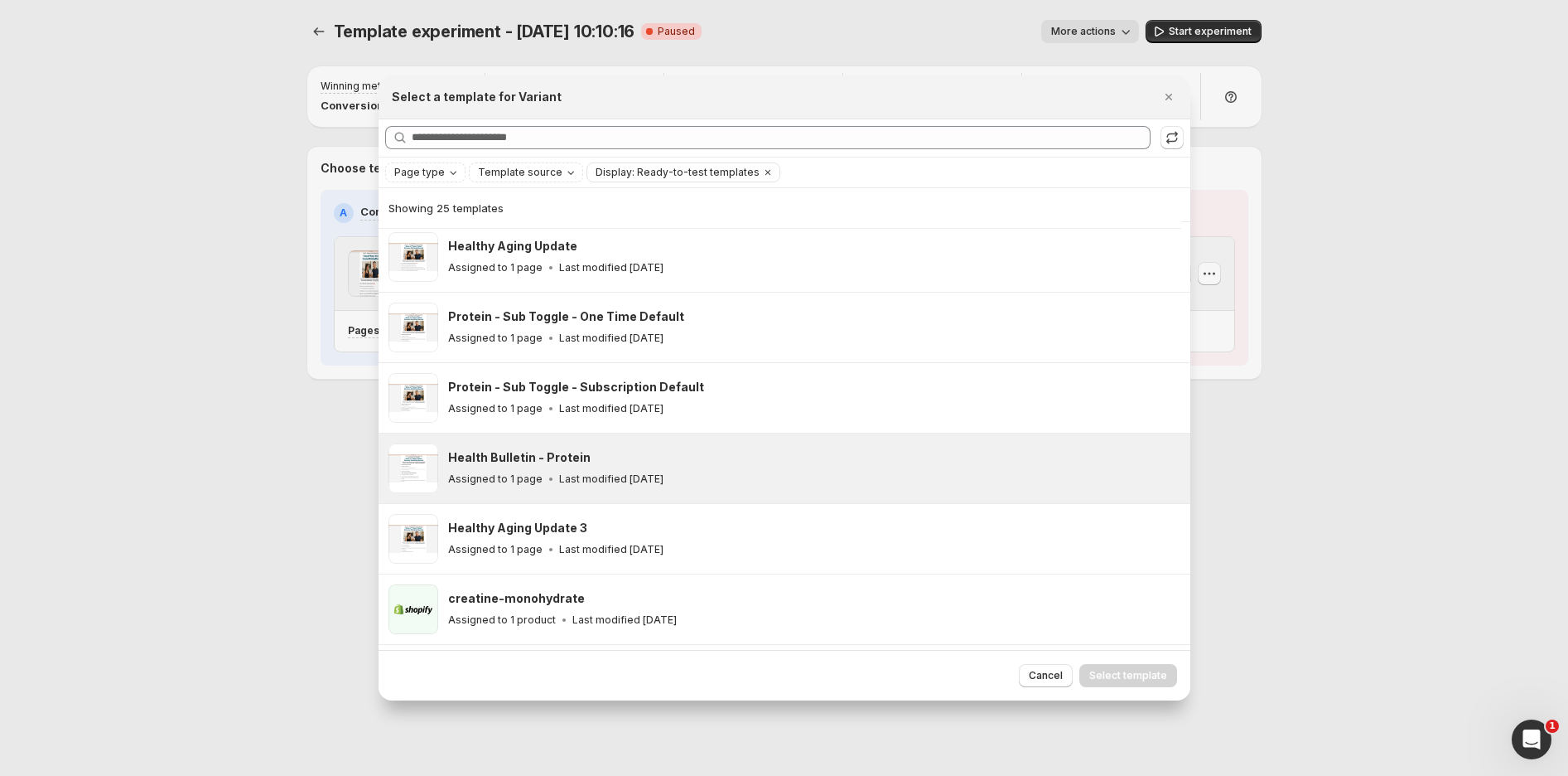
scroll to position [407, 0]
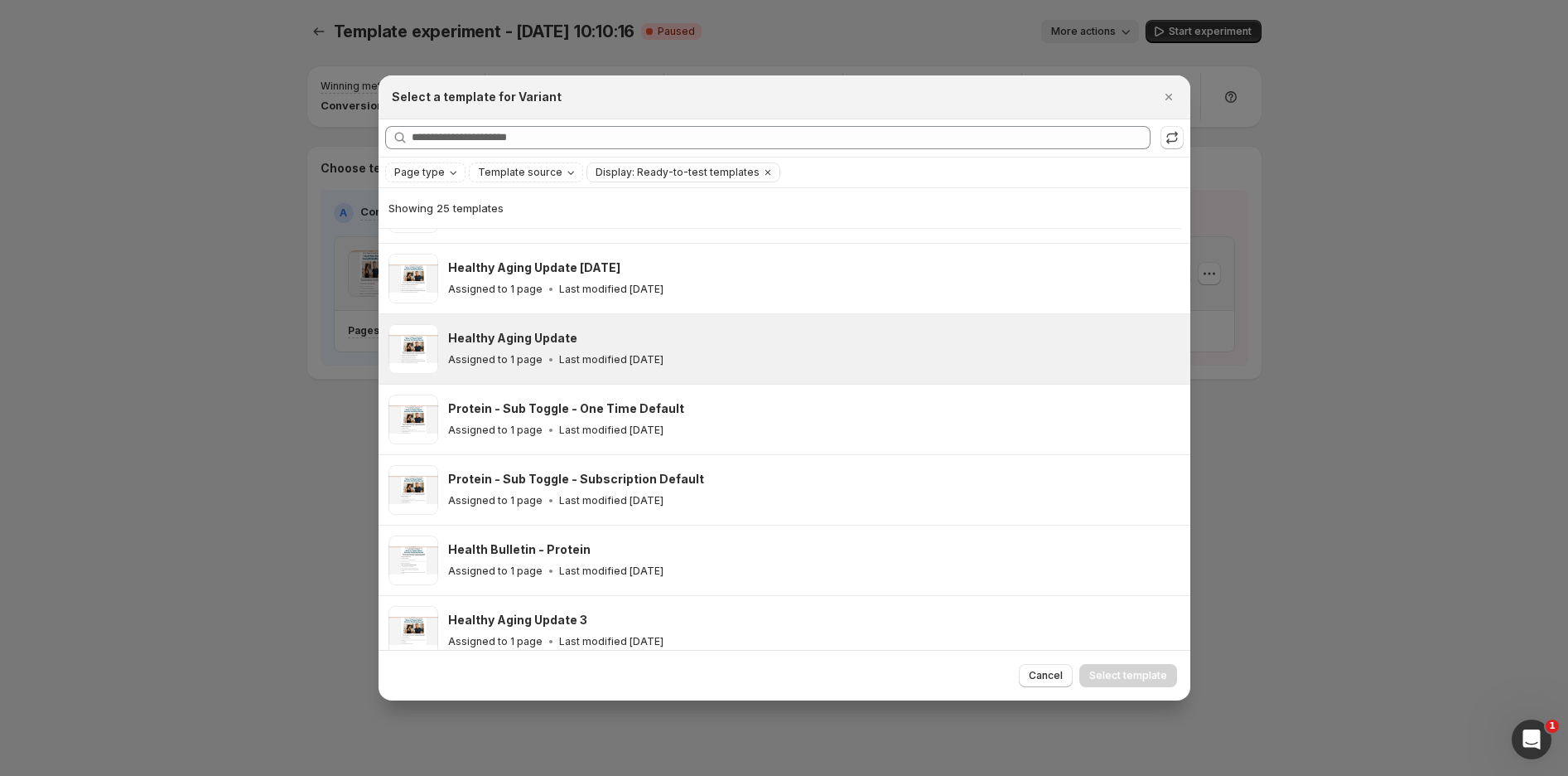
click at [580, 350] on div "Healthy Aging Update Assigned to 1 page Last modified 5 days ago" at bounding box center [811, 349] width 727 height 38
click at [1131, 671] on span "Select template" at bounding box center [1128, 675] width 78 height 13
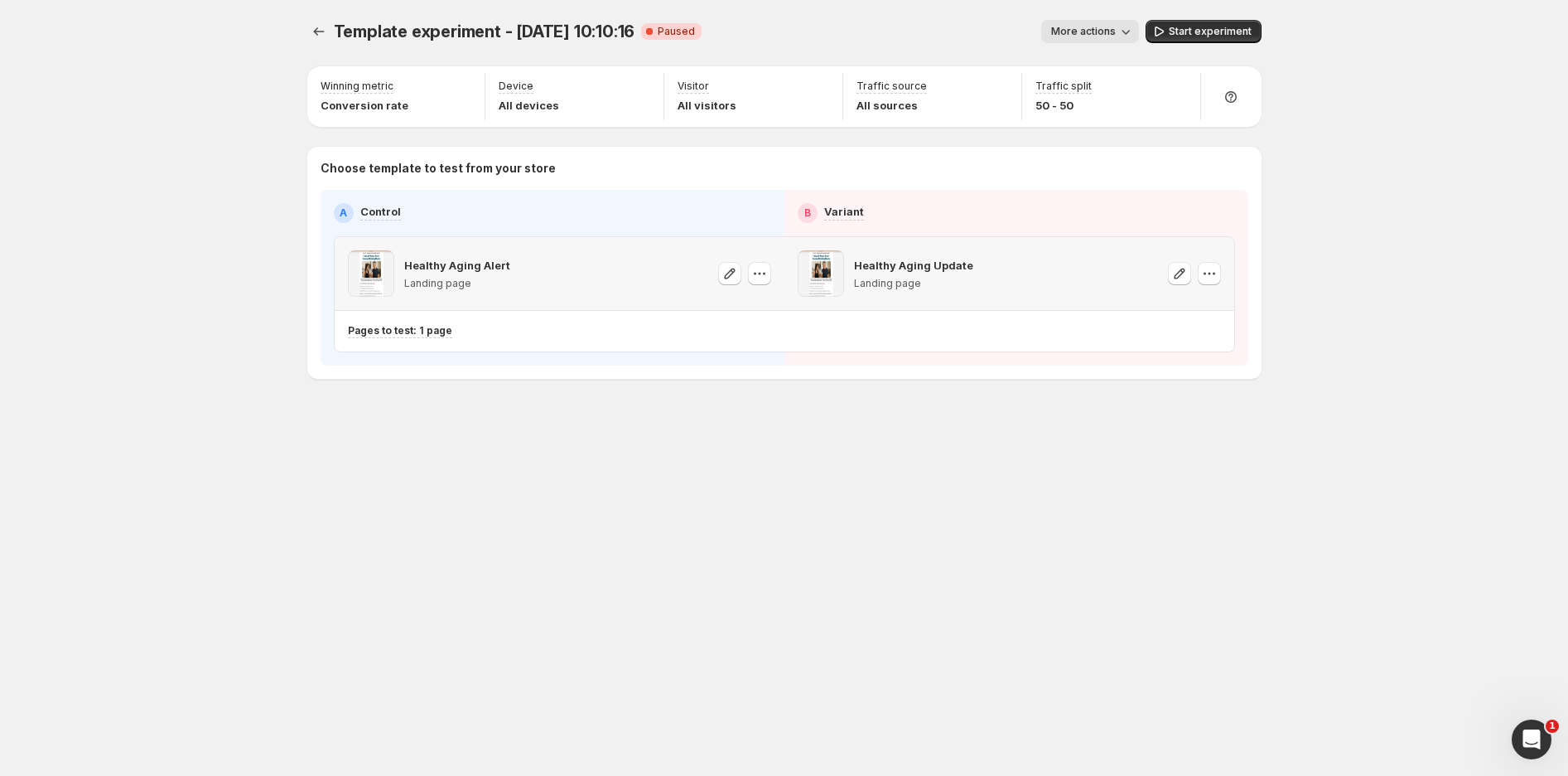
scroll to position [0, 0]
click at [1189, 34] on span "Start experiment" at bounding box center [1211, 31] width 83 height 13
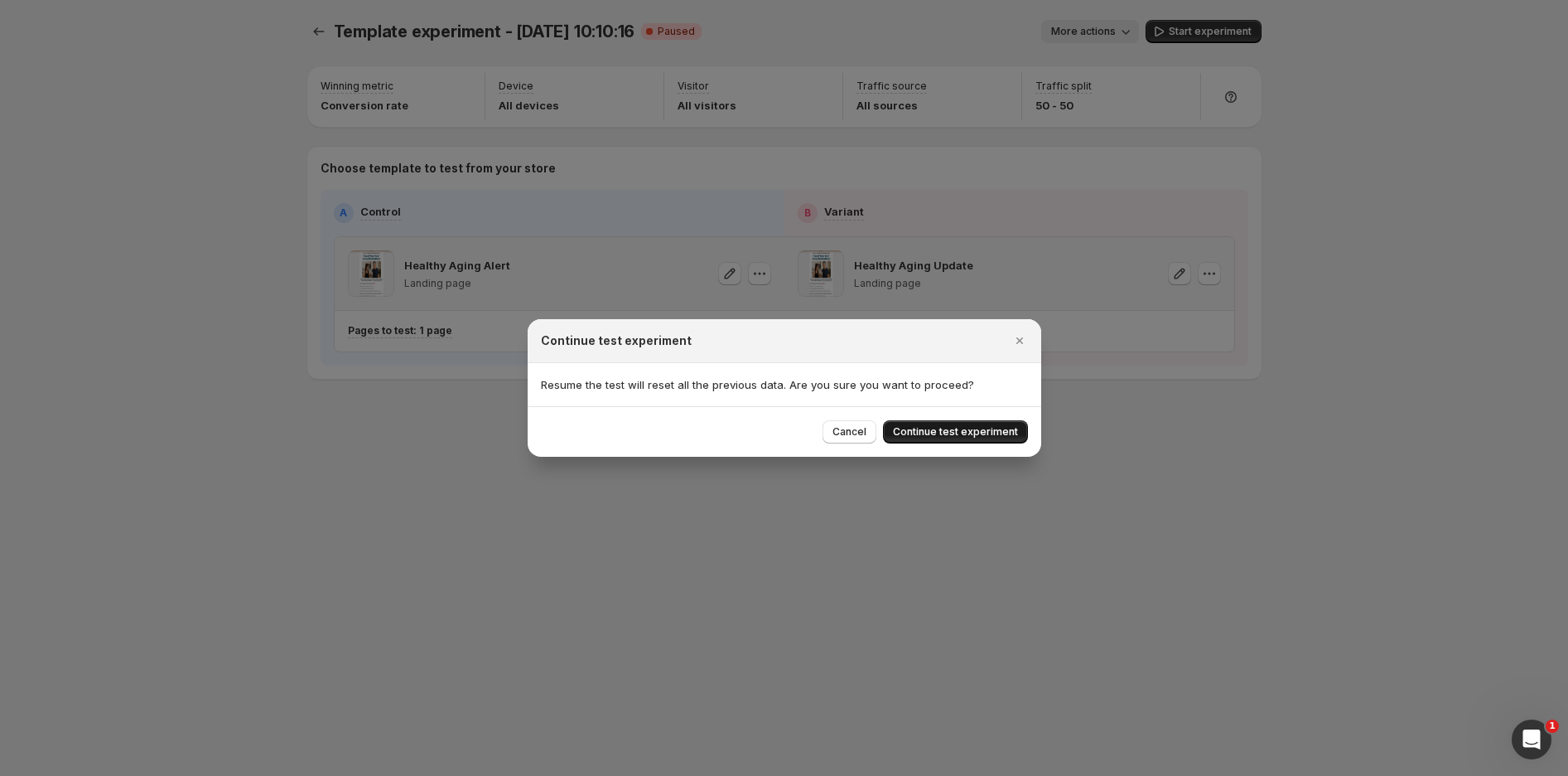
click at [966, 435] on span "Continue test experiment" at bounding box center [955, 431] width 125 height 13
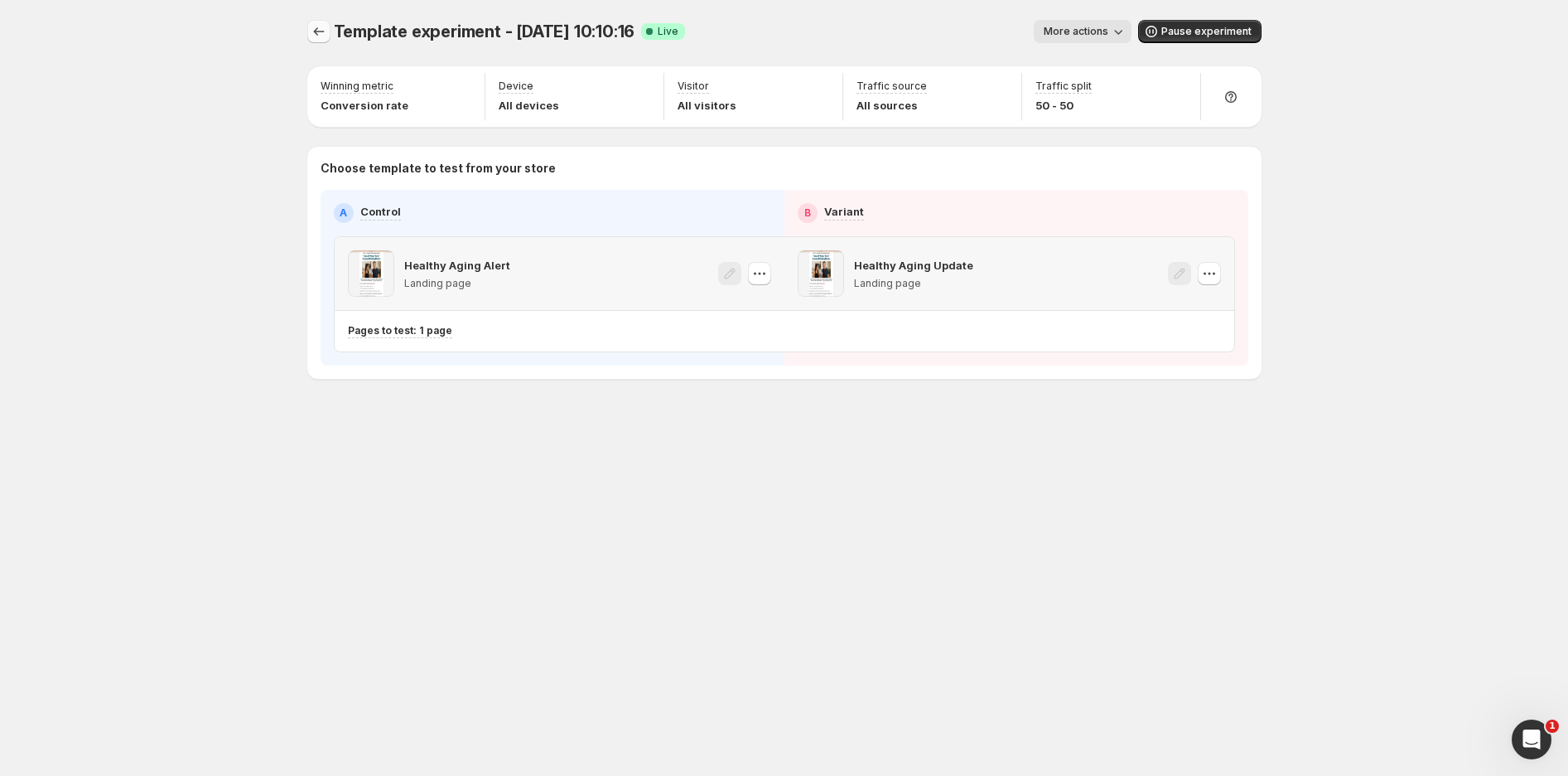
click at [311, 28] on icon "Experiments" at bounding box center [318, 31] width 16 height 16
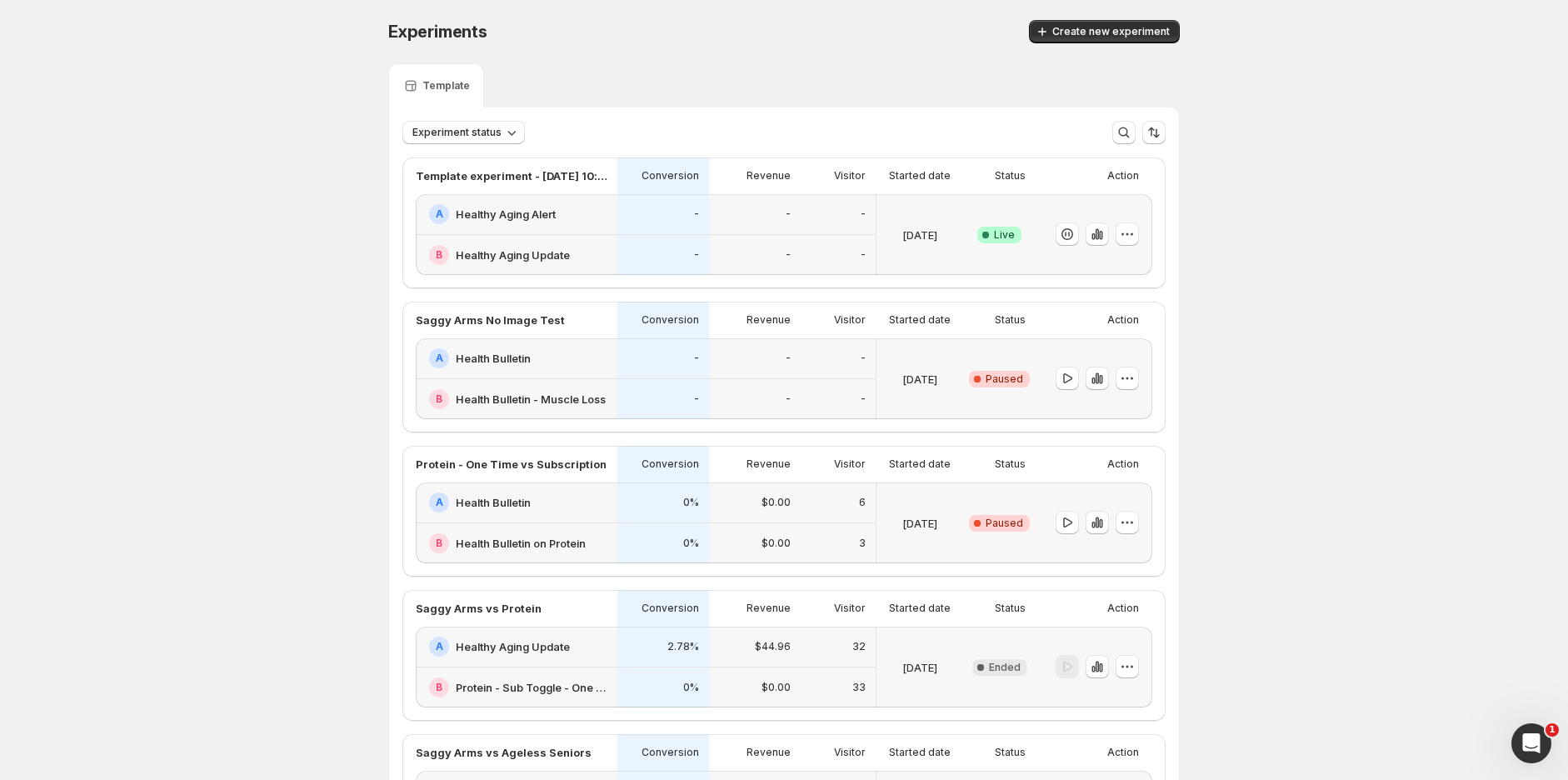
click at [679, 239] on div "-" at bounding box center [663, 255] width 92 height 41
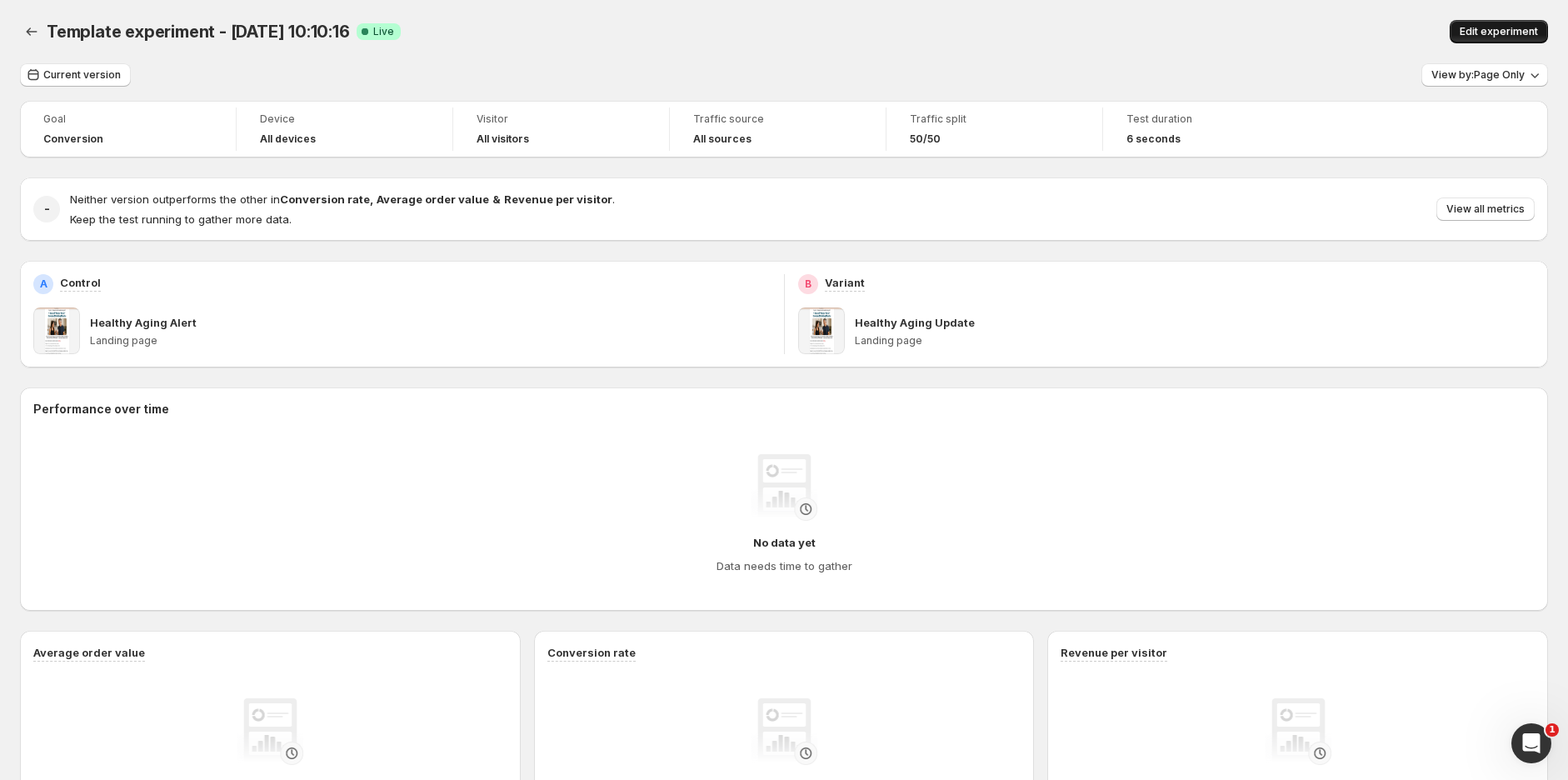
click at [1491, 31] on span "Edit experiment" at bounding box center [1499, 31] width 78 height 13
